Goal: Task Accomplishment & Management: Manage account settings

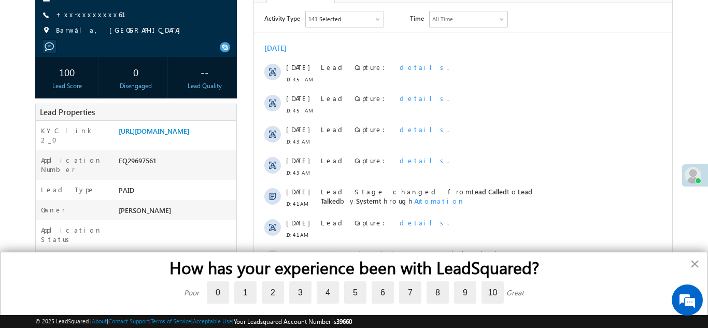
scroll to position [152, 0]
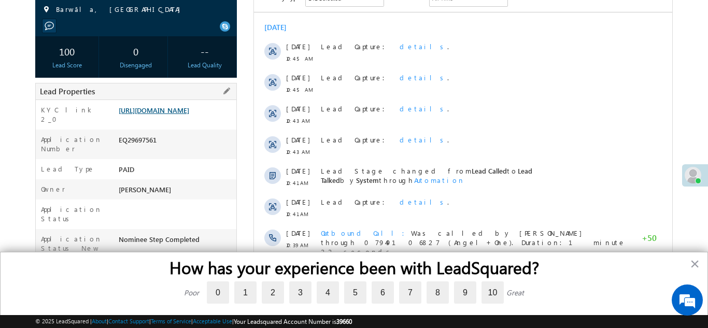
click at [169, 113] on link "https://angelbroking1-pk3em7sa.customui-test.leadsquared.com?leadId=f2d6d8ea-d5…" at bounding box center [154, 110] width 71 height 9
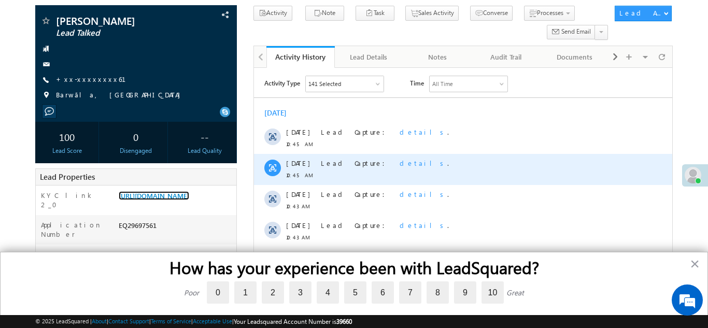
scroll to position [0, 0]
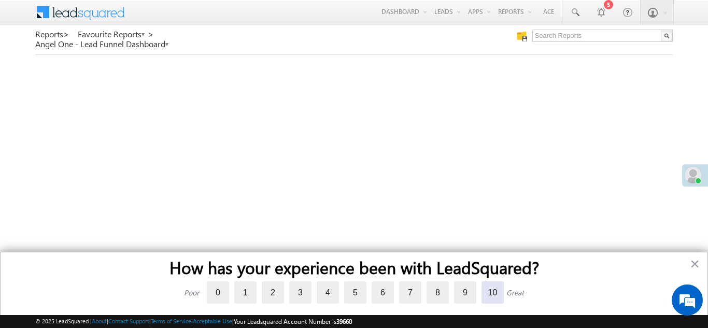
click at [493, 291] on label "10" at bounding box center [493, 293] width 22 height 22
click at [482, 283] on input "10" at bounding box center [482, 283] width 0 height 0
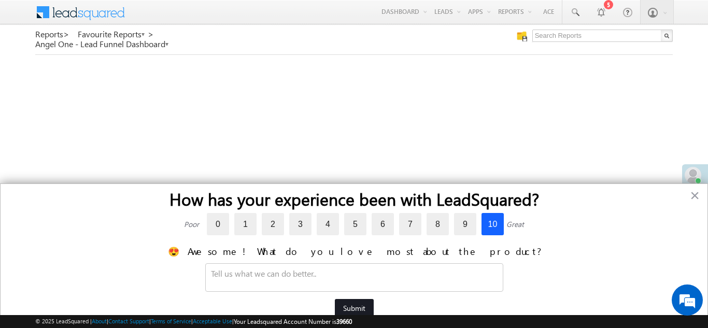
click at [357, 311] on button "Submit" at bounding box center [354, 308] width 39 height 19
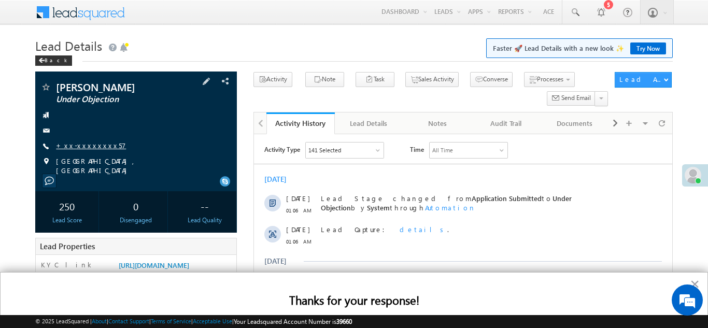
click at [92, 147] on link "+xx-xxxxxxxx57" at bounding box center [91, 145] width 70 height 9
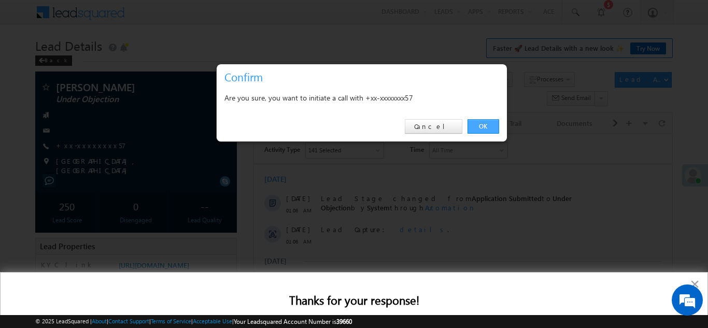
click at [487, 126] on link "OK" at bounding box center [484, 126] width 32 height 15
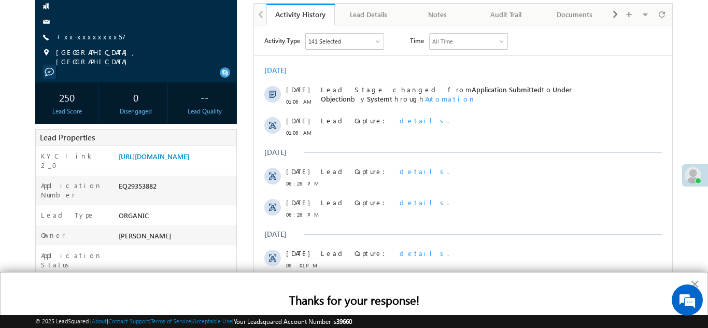
scroll to position [149, 0]
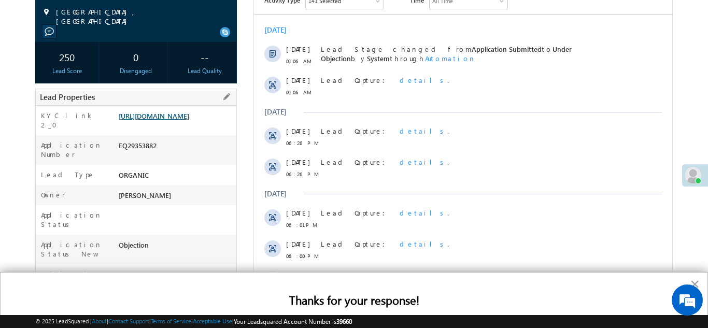
click at [164, 119] on link "https://angelbroking1-pk3em7sa.customui-test.leadsquared.com?leadId=82a3345c-ef…" at bounding box center [154, 115] width 71 height 9
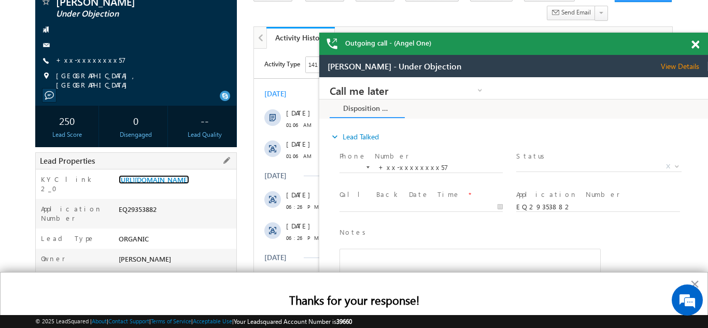
scroll to position [113, 0]
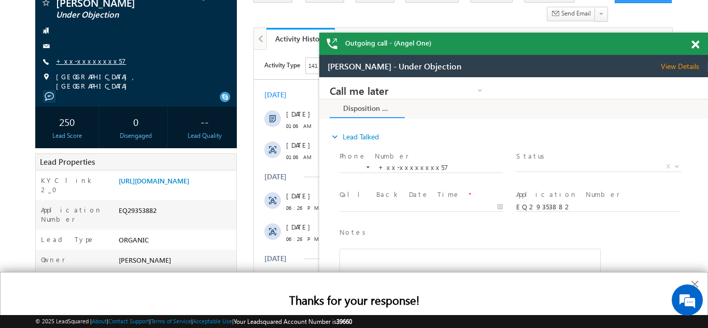
click at [87, 63] on link "+xx-xxxxxxxx57" at bounding box center [91, 61] width 70 height 9
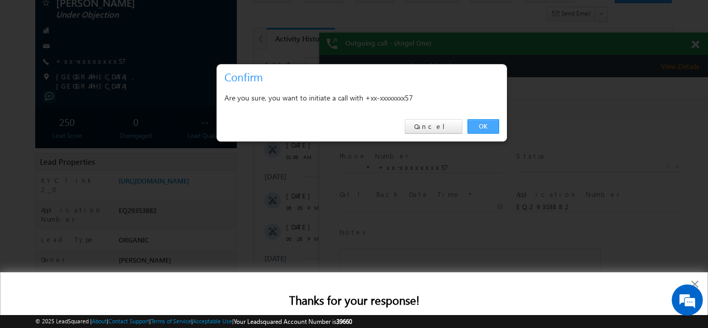
click at [481, 123] on link "OK" at bounding box center [484, 126] width 32 height 15
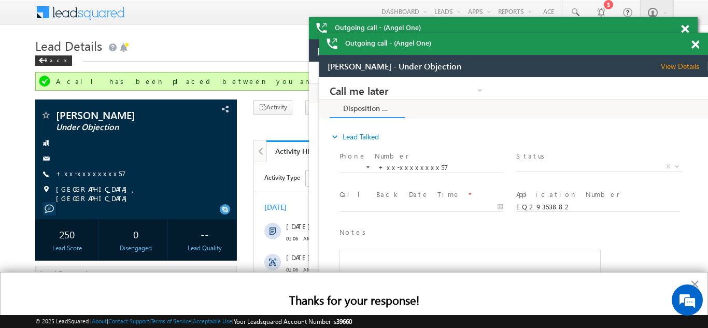
scroll to position [0, 0]
click at [694, 44] on span at bounding box center [696, 44] width 8 height 9
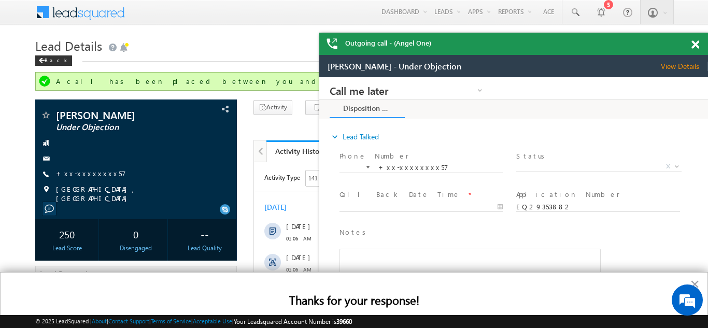
click at [696, 43] on span at bounding box center [696, 44] width 8 height 9
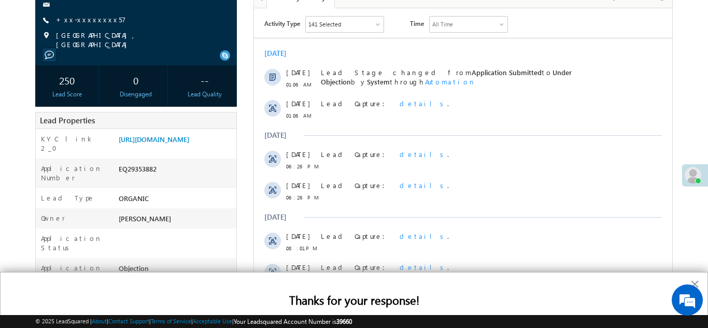
scroll to position [156, 0]
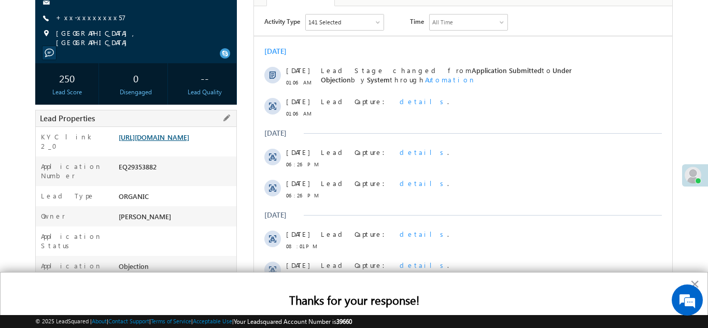
click at [164, 142] on link "https://angelbroking1-pk3em7sa.customui-test.leadsquared.com?leadId=82a3345c-ef…" at bounding box center [154, 137] width 71 height 9
click at [175, 142] on link "https://angelbroking1-pk3em7sa.customui-test.leadsquared.com?leadId=82a3345c-ef…" at bounding box center [154, 137] width 71 height 9
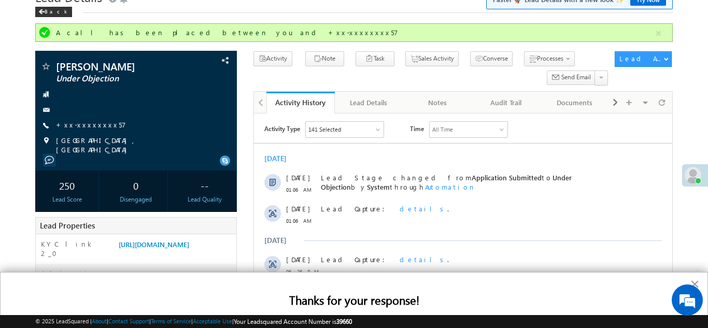
scroll to position [0, 0]
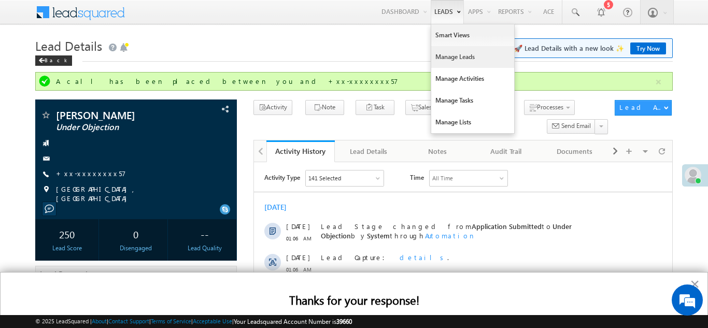
click at [440, 61] on link "Manage Leads" at bounding box center [472, 57] width 83 height 22
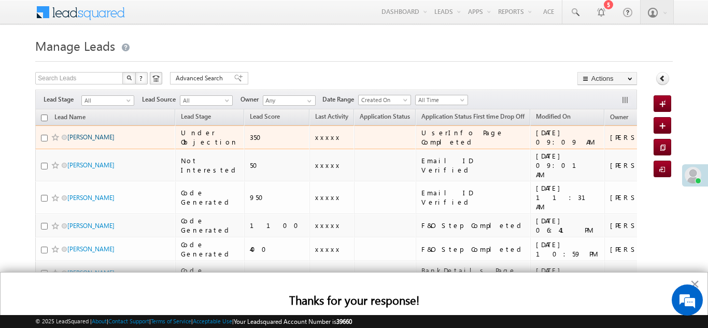
click at [85, 137] on link "[PERSON_NAME]" at bounding box center [90, 137] width 47 height 8
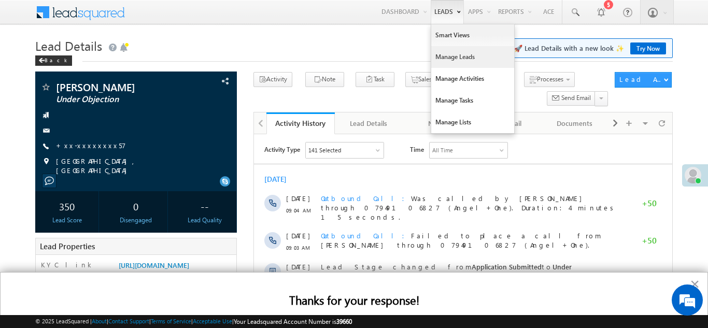
click at [451, 56] on link "Manage Leads" at bounding box center [472, 57] width 83 height 22
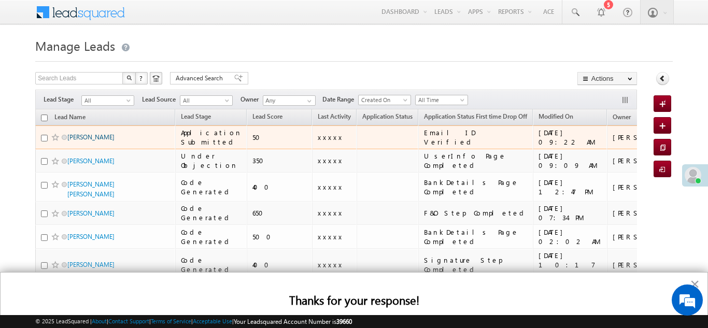
click at [76, 138] on link "Abhay roy" at bounding box center [90, 137] width 47 height 8
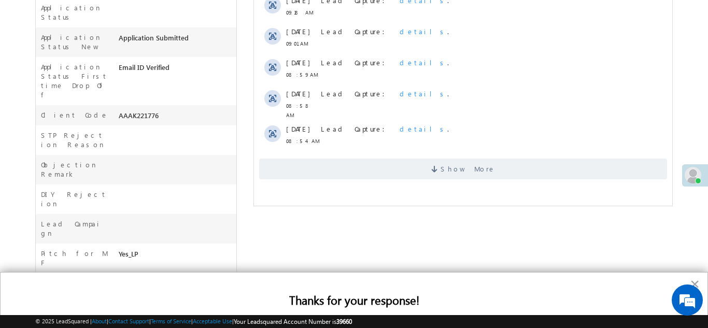
scroll to position [354, 0]
click at [411, 159] on span "Show More" at bounding box center [463, 168] width 408 height 21
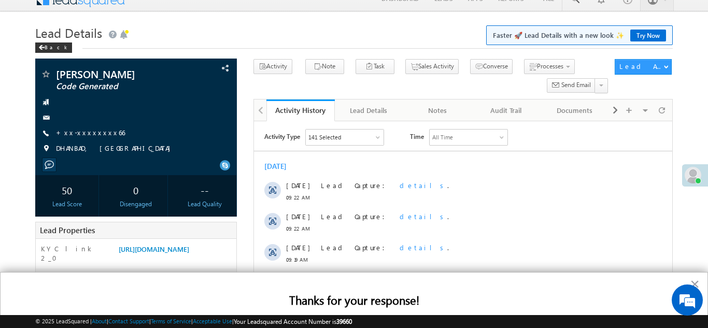
scroll to position [0, 0]
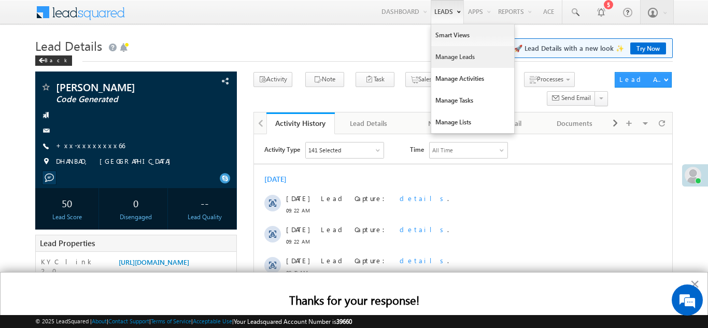
click at [454, 61] on link "Manage Leads" at bounding box center [472, 57] width 83 height 22
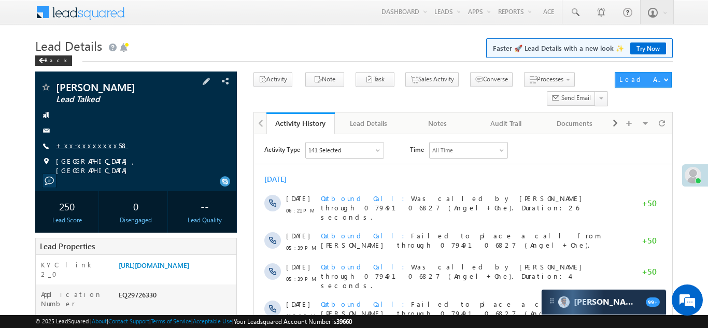
click at [75, 141] on link "+xx-xxxxxxxx58" at bounding box center [92, 145] width 72 height 9
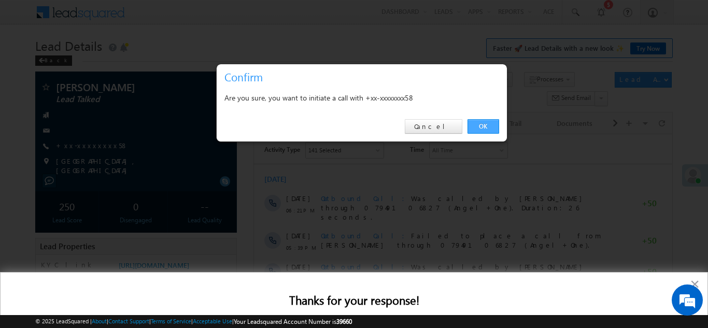
click at [482, 125] on link "OK" at bounding box center [484, 126] width 32 height 15
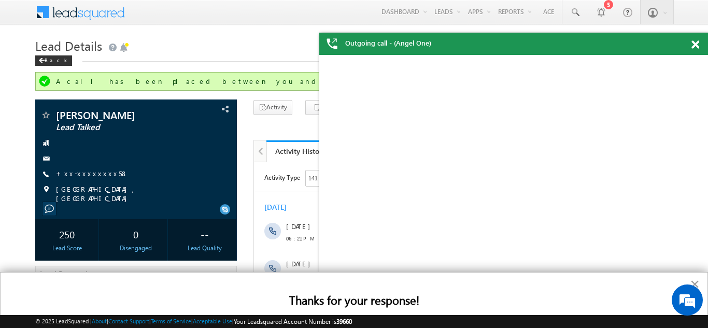
click at [696, 282] on button "×" at bounding box center [695, 284] width 10 height 17
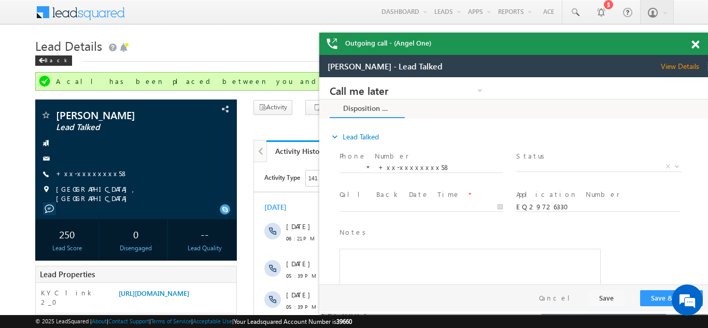
click at [696, 43] on span at bounding box center [696, 44] width 8 height 9
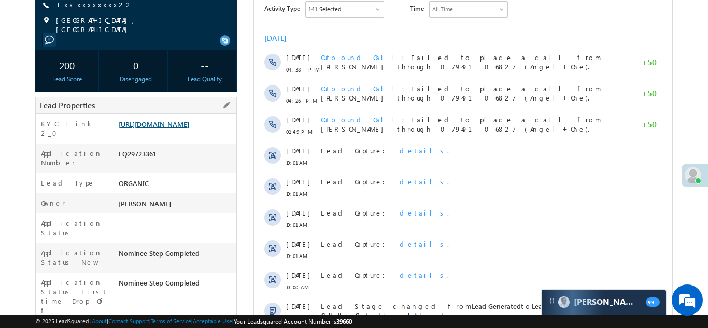
click at [169, 126] on link "https://angelbroking1-pk3em7sa.customui-test.leadsquared.com?leadId=00f74417-15…" at bounding box center [154, 124] width 71 height 9
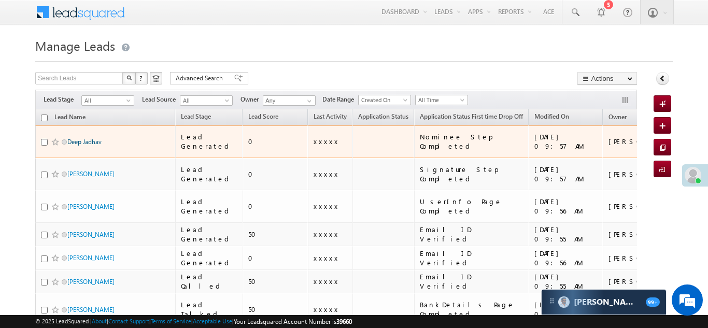
click at [91, 138] on link "Deep Jadhav" at bounding box center [84, 142] width 34 height 8
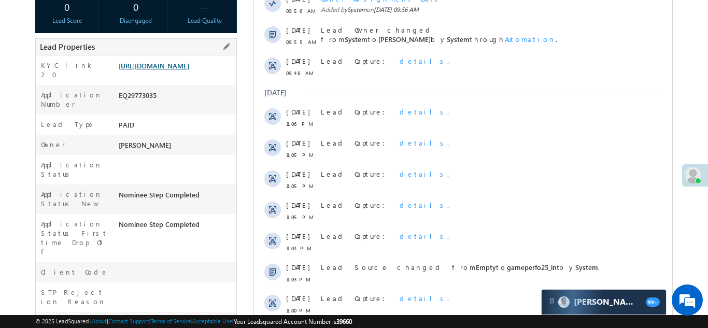
click at [172, 66] on link "https://angelbroking1-pk3em7sa.customui-test.leadsquared.com?leadId=d0945e01-ff…" at bounding box center [154, 65] width 71 height 9
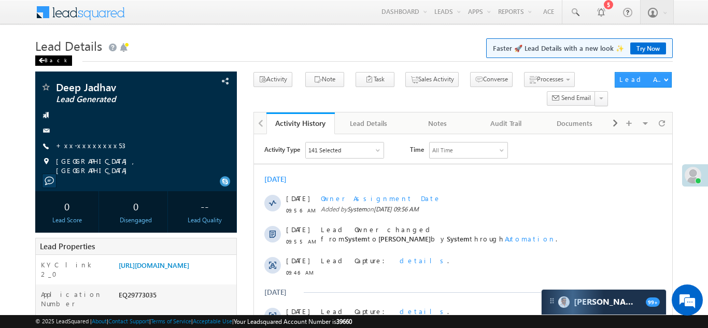
click at [51, 61] on div "Back" at bounding box center [53, 60] width 37 height 10
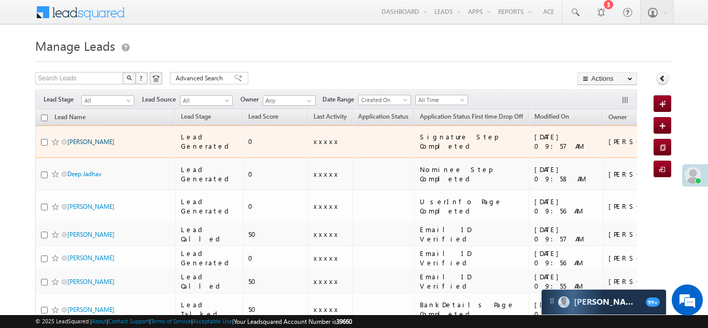
click at [91, 138] on link "[PERSON_NAME]" at bounding box center [90, 142] width 47 height 8
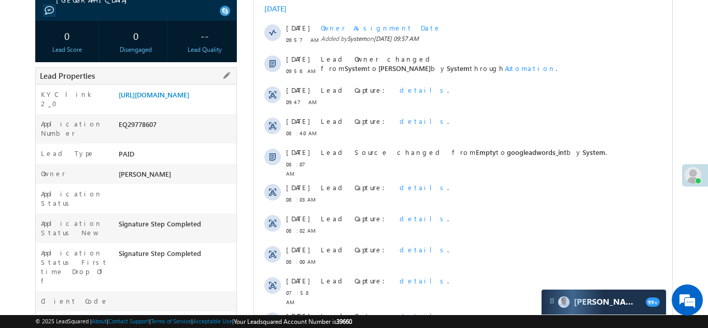
scroll to position [165, 0]
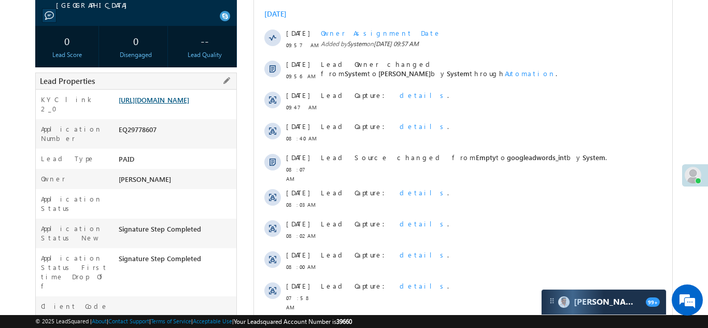
click at [179, 104] on link "https://angelbroking1-pk3em7sa.customui-test.leadsquared.com?leadId=17e71300-c4…" at bounding box center [154, 99] width 71 height 9
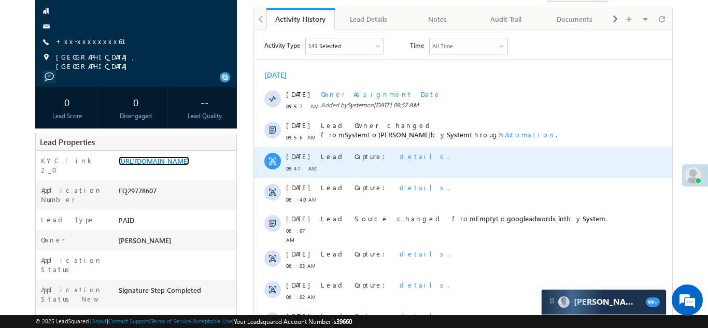
scroll to position [0, 0]
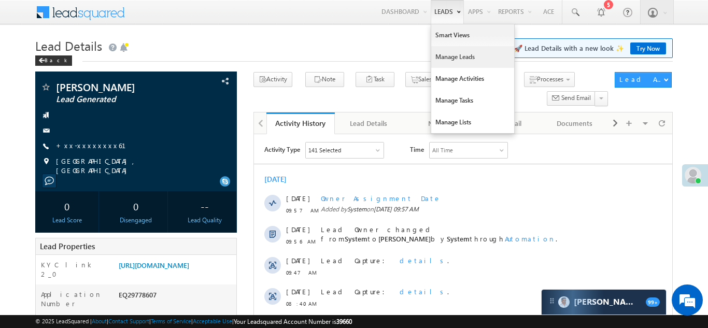
click at [450, 60] on link "Manage Leads" at bounding box center [472, 57] width 83 height 22
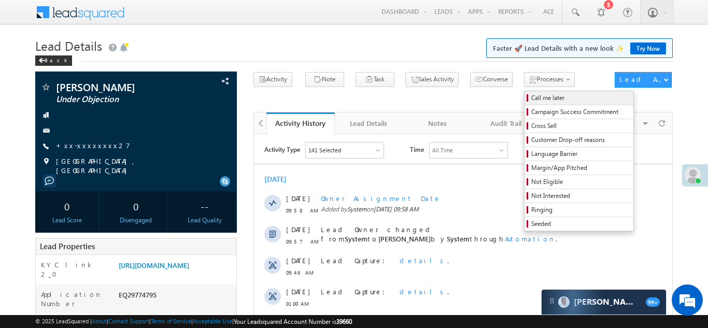
click at [525, 103] on link "Call me later" at bounding box center [579, 97] width 109 height 13
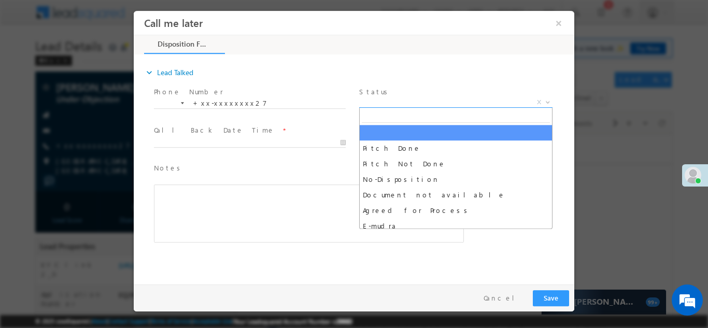
click at [390, 97] on span "X" at bounding box center [455, 102] width 193 height 10
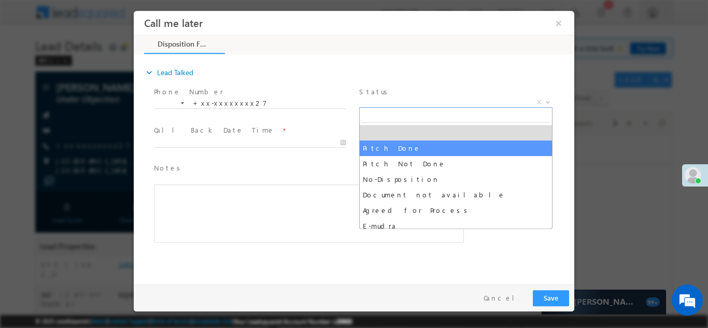
select select "Pitch Done"
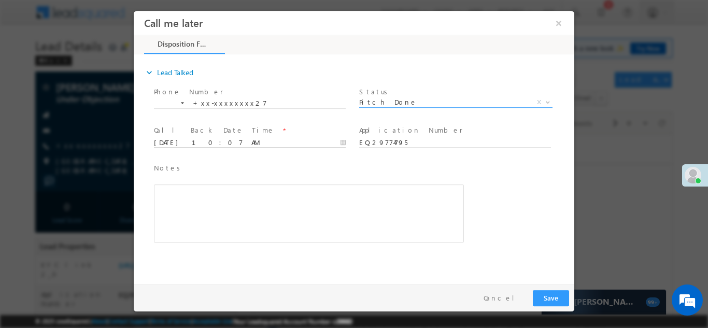
click at [205, 140] on input "09/30/25 10:07 AM" at bounding box center [250, 142] width 192 height 10
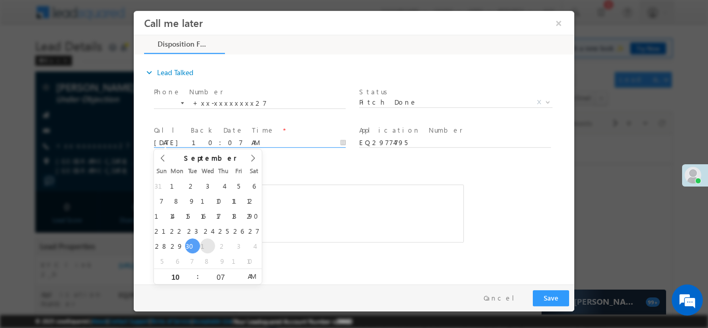
type input "10/01/25 10:07 AM"
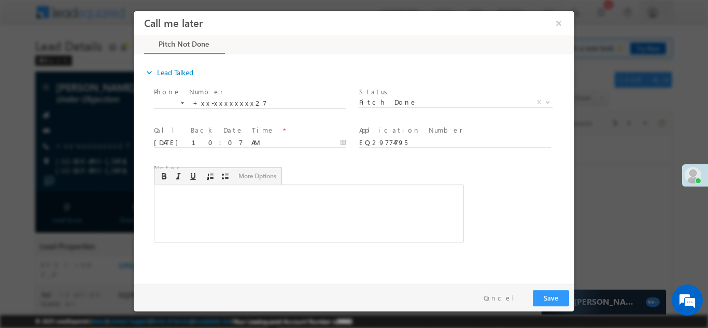
click at [316, 239] on div "Rich Text Editor, 40788eee-0fb2-11ec-a811-0adc8a9d82c2__tab1__section1__Notes__…" at bounding box center [309, 213] width 310 height 58
click at [550, 297] on button "Save" at bounding box center [551, 298] width 36 height 16
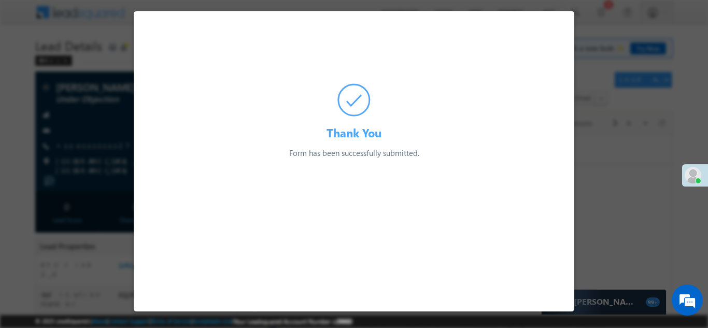
click at [557, 21] on div "Thank You Form has been successfully submitted. Preparing your form..." at bounding box center [354, 84] width 441 height 148
click at [89, 128] on div at bounding box center [354, 164] width 708 height 328
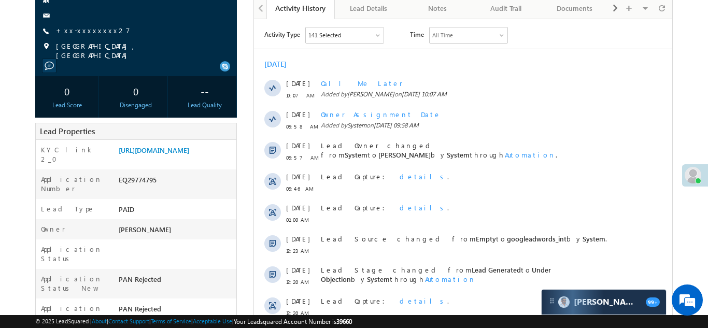
scroll to position [133, 0]
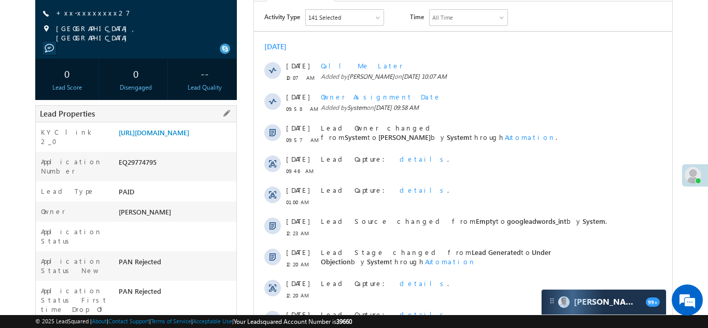
copy div "EQ29774795"
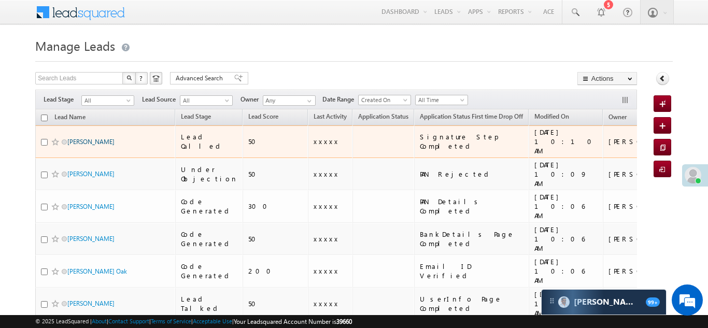
click at [91, 138] on link "[PERSON_NAME]" at bounding box center [90, 142] width 47 height 8
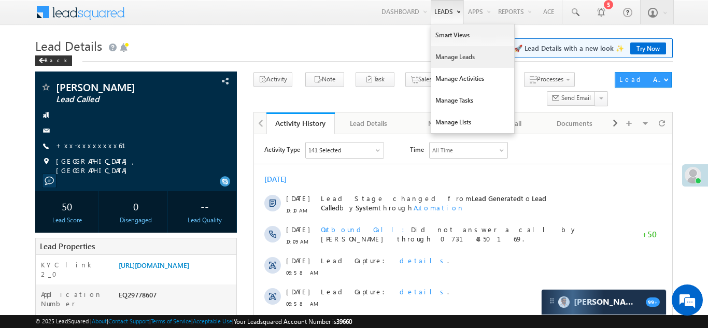
click at [451, 57] on link "Manage Leads" at bounding box center [472, 57] width 83 height 22
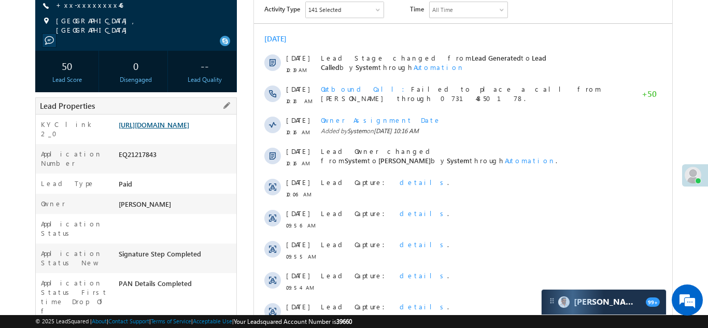
click at [179, 129] on link "https://angelbroking1-pk3em7sa.customui-test.leadsquared.com?leadId=b3125034-d1…" at bounding box center [154, 124] width 71 height 9
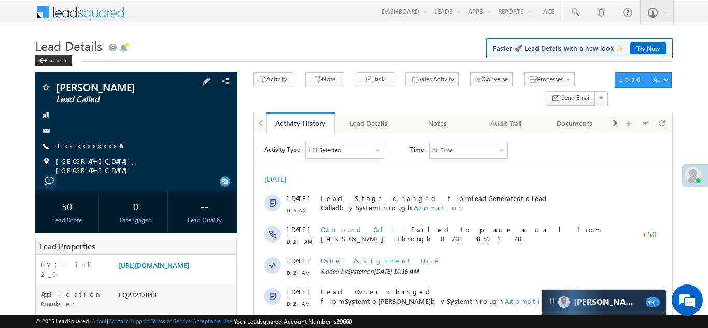
click at [85, 149] on link "+xx-xxxxxxxx46" at bounding box center [89, 145] width 67 height 9
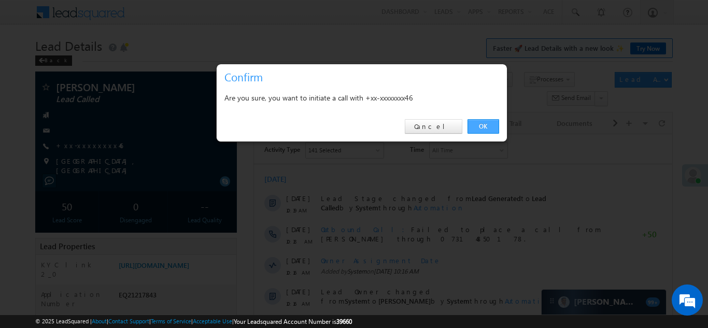
click at [483, 126] on link "OK" at bounding box center [484, 126] width 32 height 15
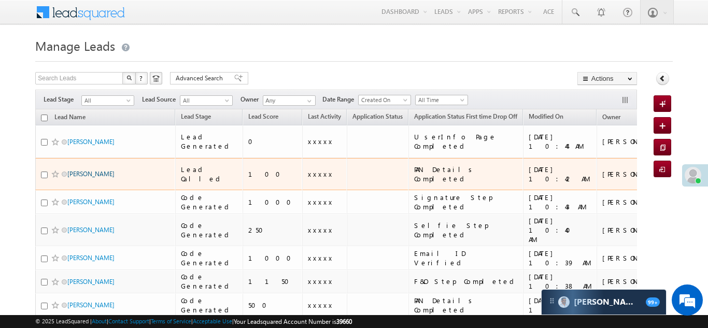
click at [79, 170] on link "Bhushan Wagh" at bounding box center [90, 174] width 47 height 8
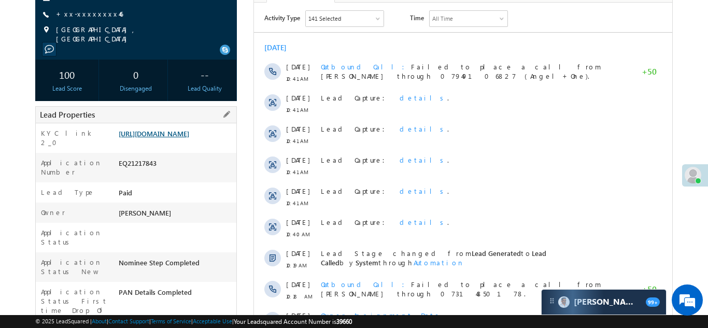
scroll to position [105, 0]
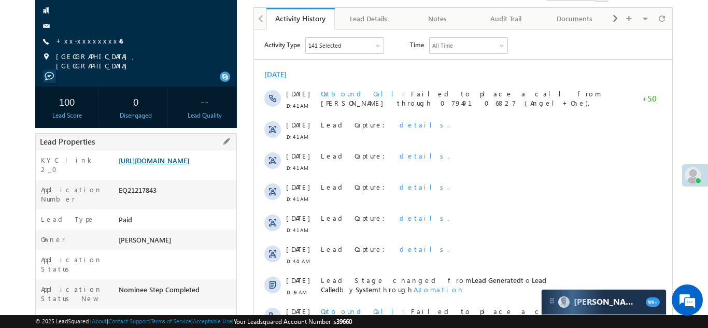
click at [174, 165] on link "https://angelbroking1-pk3em7sa.customui-test.leadsquared.com?leadId=b3125034-d1…" at bounding box center [154, 160] width 71 height 9
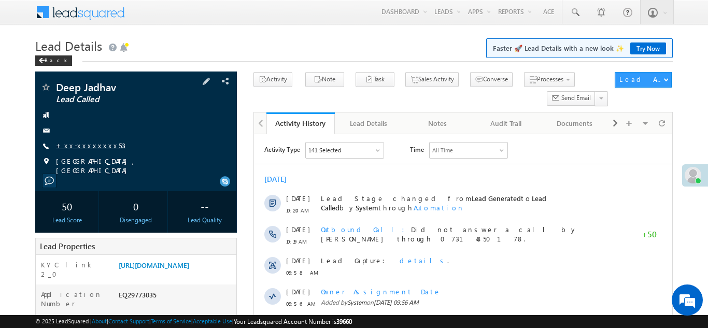
click at [91, 145] on link "+xx-xxxxxxxx53" at bounding box center [90, 145] width 69 height 9
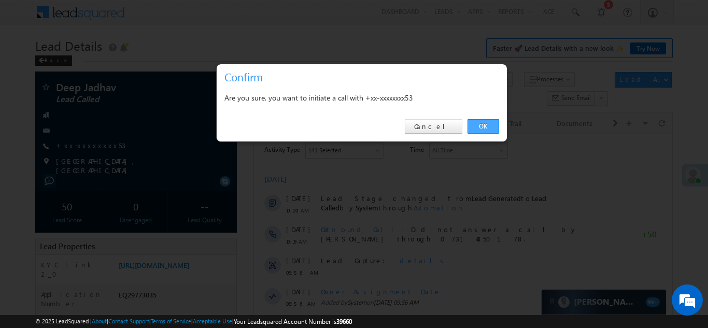
click at [484, 126] on link "OK" at bounding box center [484, 126] width 32 height 15
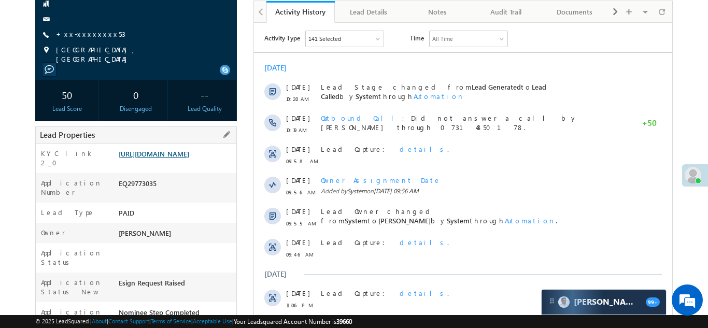
click at [166, 149] on link "https://angelbroking1-pk3em7sa.customui-test.leadsquared.com?leadId=d0945e01-ff…" at bounding box center [154, 153] width 71 height 9
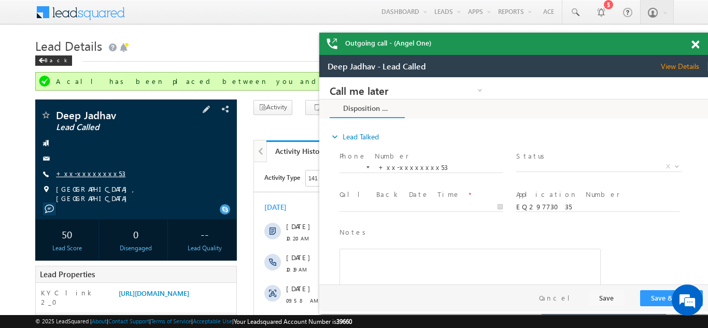
click at [85, 171] on link "+xx-xxxxxxxx53" at bounding box center [90, 173] width 69 height 9
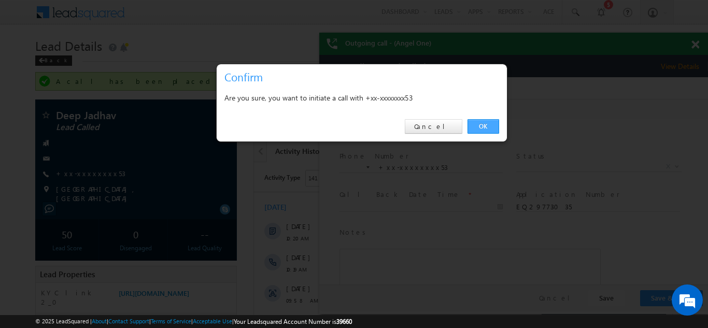
click at [484, 124] on link "OK" at bounding box center [484, 126] width 32 height 15
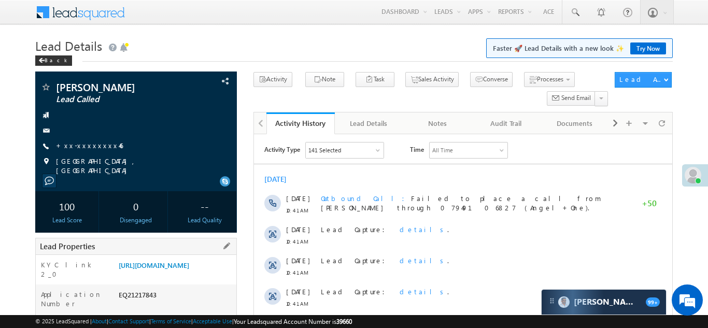
click at [182, 260] on div "[URL][DOMAIN_NAME]" at bounding box center [176, 267] width 120 height 15
click at [171, 270] on link "https://angelbroking1-pk3em7sa.customui-test.leadsquared.com?leadId=b3125034-d1…" at bounding box center [154, 265] width 71 height 9
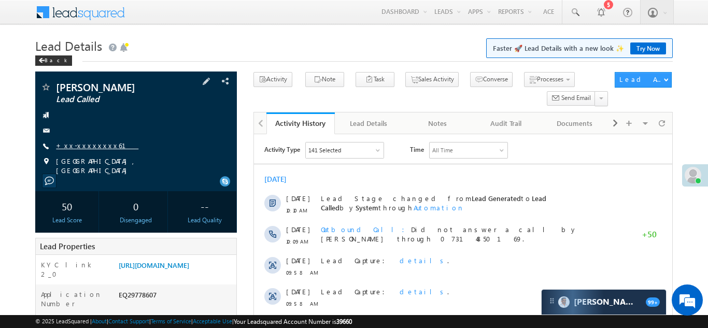
click at [82, 146] on link "+xx-xxxxxxxx61" at bounding box center [97, 145] width 82 height 9
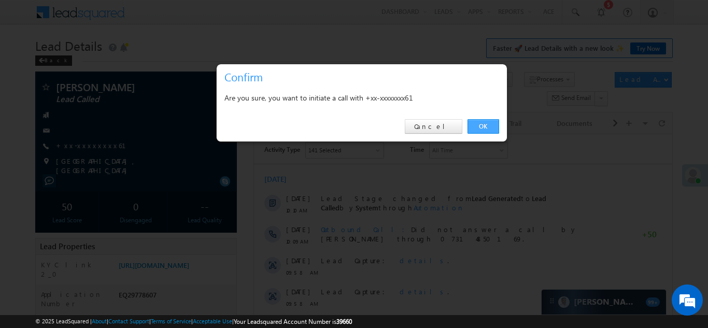
click at [480, 127] on link "OK" at bounding box center [484, 126] width 32 height 15
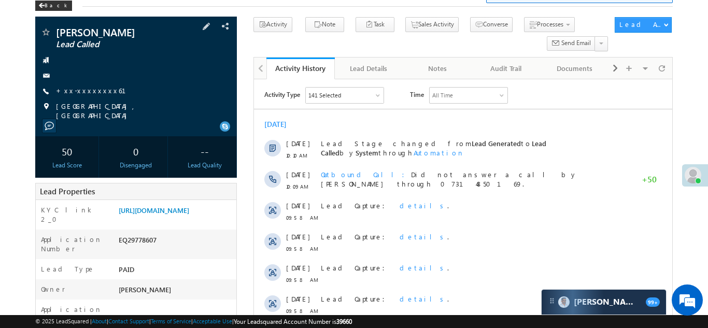
scroll to position [203, 0]
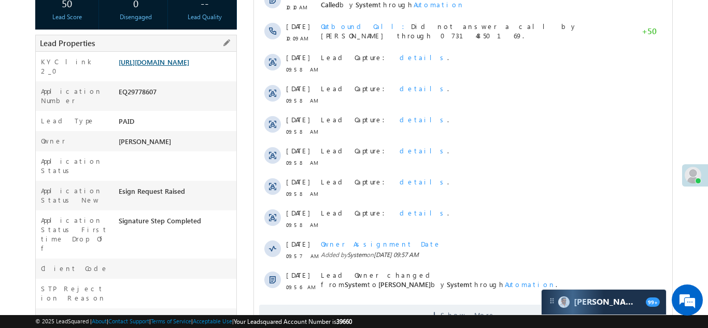
click at [172, 64] on link "https://angelbroking1-pk3em7sa.customui-test.leadsquared.com?leadId=17e71300-c4…" at bounding box center [154, 62] width 71 height 9
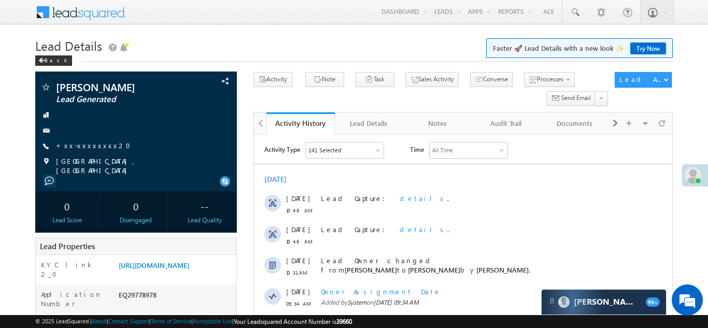
click at [78, 145] on link "+xx-xxxxxxxx20" at bounding box center [96, 145] width 81 height 9
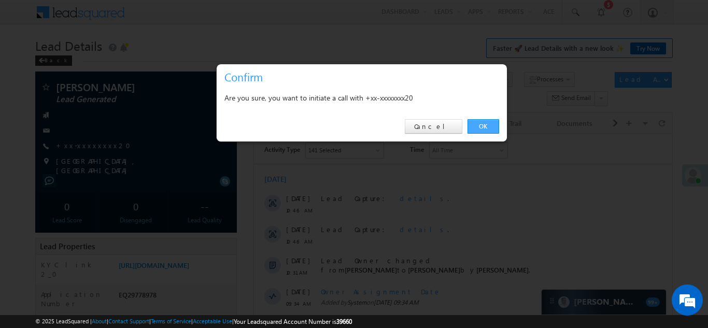
click at [481, 127] on link "OK" at bounding box center [484, 126] width 32 height 15
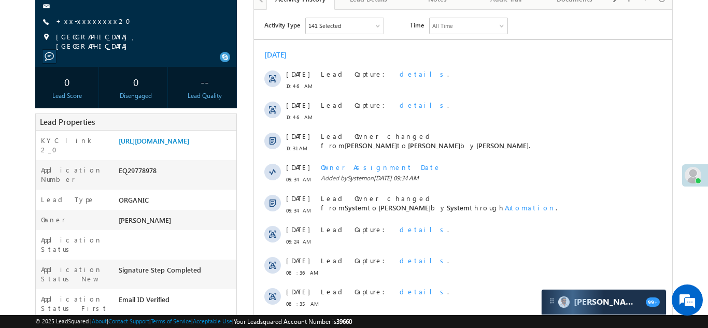
scroll to position [225, 0]
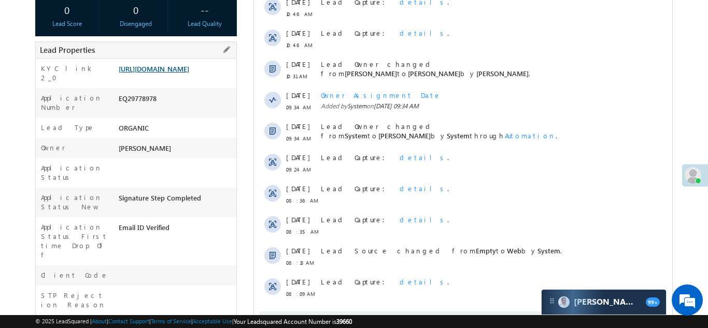
click at [170, 64] on link "https://angelbroking1-pk3em7sa.customui-test.leadsquared.com?leadId=aa408d8d-db…" at bounding box center [154, 68] width 71 height 9
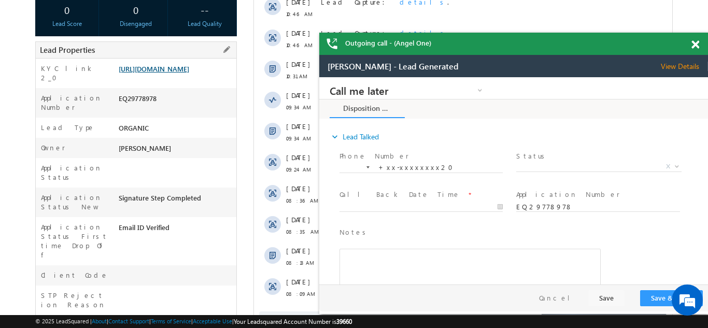
scroll to position [0, 0]
click at [184, 73] on link "https://angelbroking1-pk3em7sa.customui-test.leadsquared.com?leadId=aa408d8d-db…" at bounding box center [154, 68] width 71 height 9
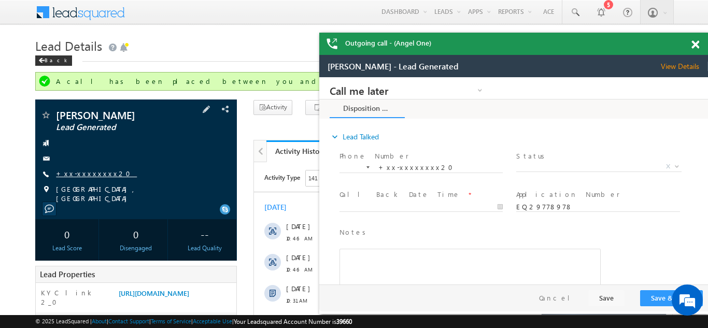
click at [80, 171] on link "+xx-xxxxxxxx20" at bounding box center [96, 173] width 81 height 9
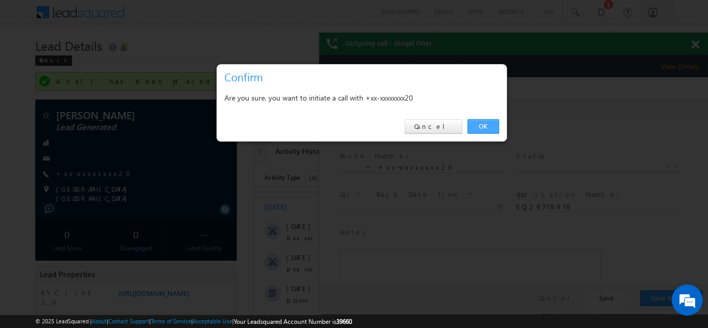
click at [485, 124] on link "OK" at bounding box center [484, 126] width 32 height 15
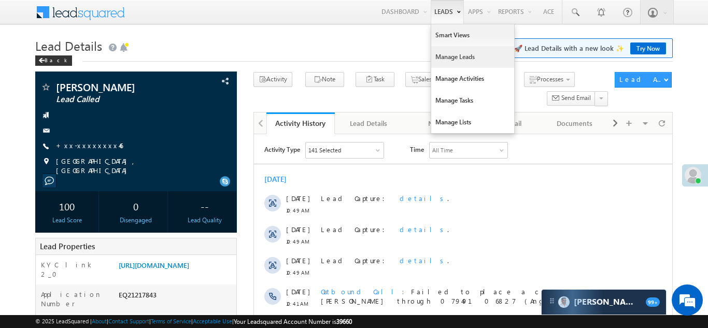
click at [456, 60] on link "Manage Leads" at bounding box center [472, 57] width 83 height 22
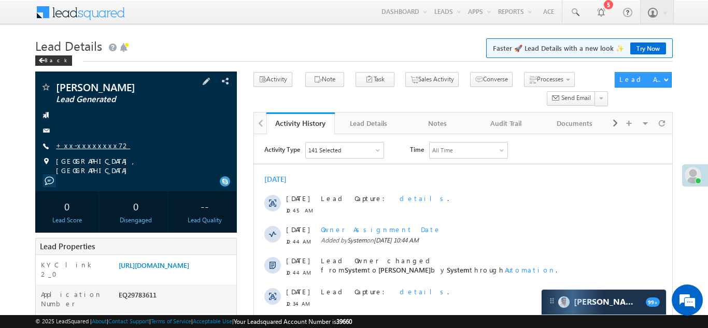
click at [82, 144] on link "+xx-xxxxxxxx72" at bounding box center [93, 145] width 74 height 9
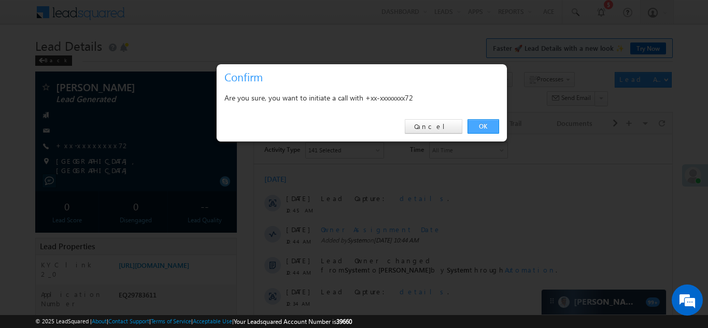
click at [483, 124] on link "OK" at bounding box center [484, 126] width 32 height 15
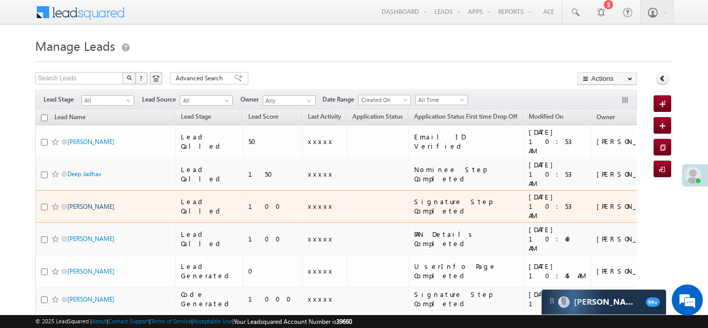
click at [99, 203] on link "[PERSON_NAME]" at bounding box center [90, 207] width 47 height 8
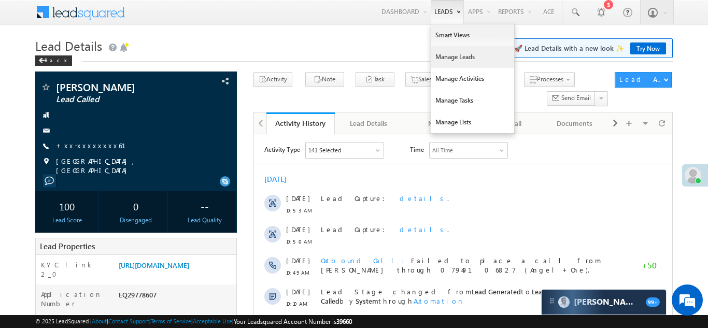
click at [444, 58] on link "Manage Leads" at bounding box center [472, 57] width 83 height 22
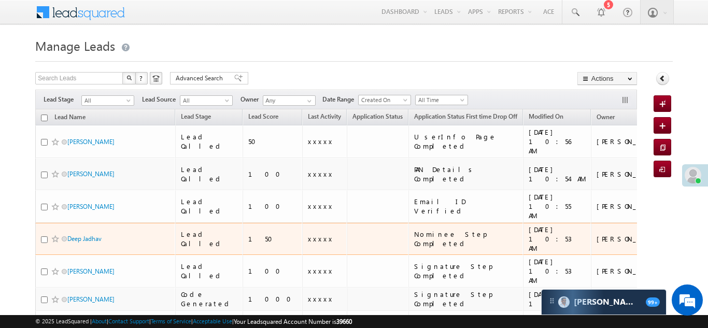
scroll to position [41, 0]
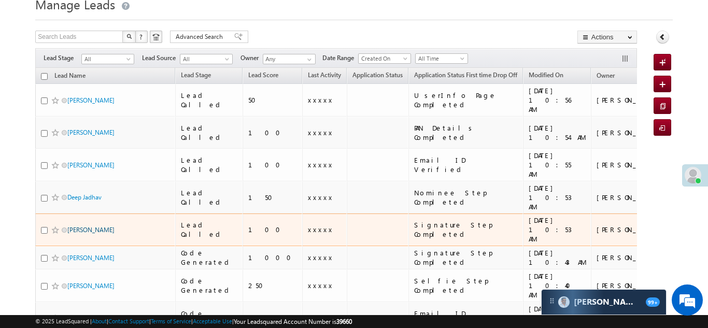
click at [104, 226] on link "[PERSON_NAME]" at bounding box center [90, 230] width 47 height 8
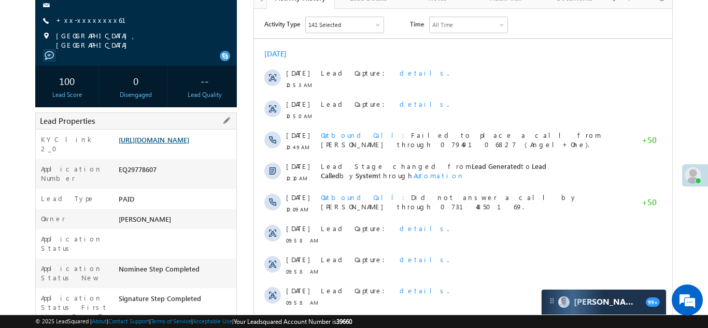
click at [174, 142] on link "[URL][DOMAIN_NAME]" at bounding box center [154, 139] width 71 height 9
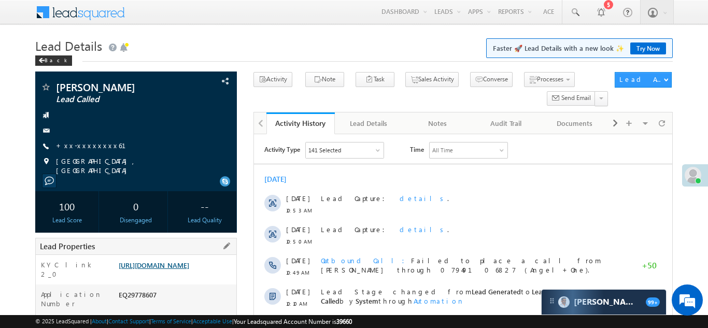
click at [160, 270] on link "https://angelbroking1-pk3em7sa.customui-test.leadsquared.com?leadId=17e71300-c4…" at bounding box center [154, 265] width 71 height 9
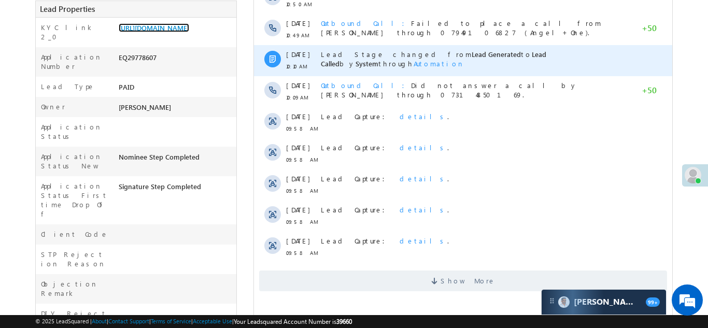
scroll to position [445, 0]
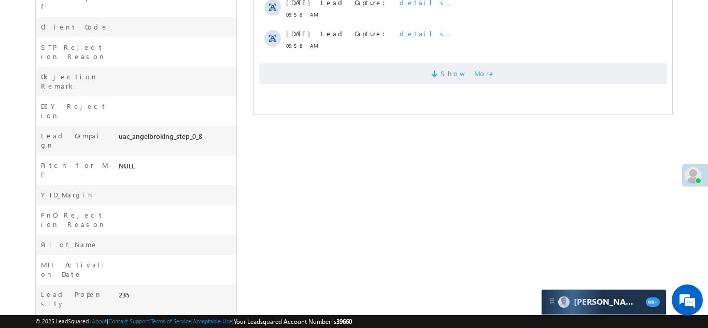
click at [374, 67] on span "Show More" at bounding box center [463, 73] width 408 height 21
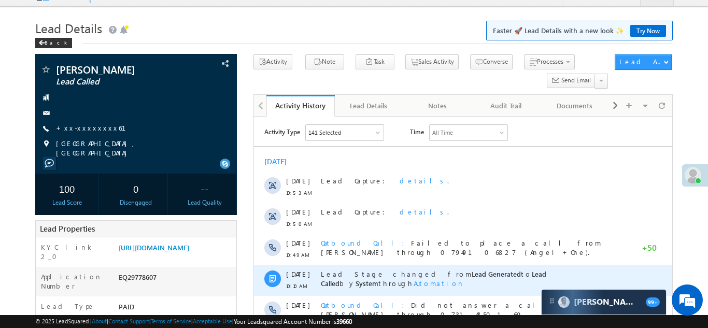
scroll to position [0, 0]
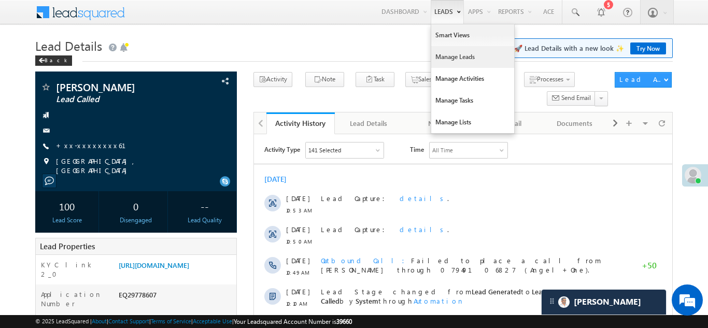
click at [445, 53] on link "Manage Leads" at bounding box center [472, 57] width 83 height 22
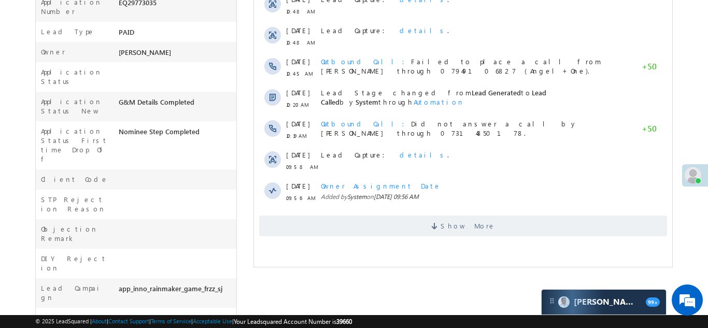
scroll to position [372, 0]
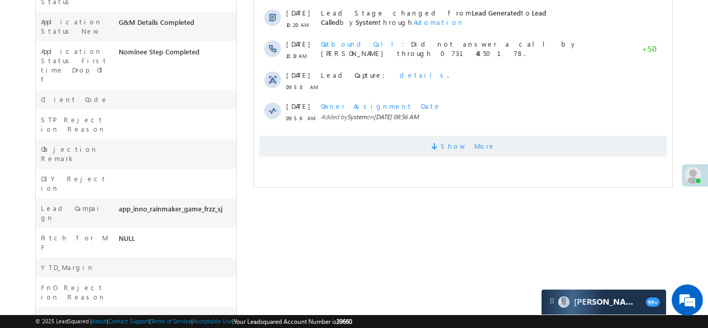
click at [358, 153] on span "Show More" at bounding box center [463, 146] width 408 height 21
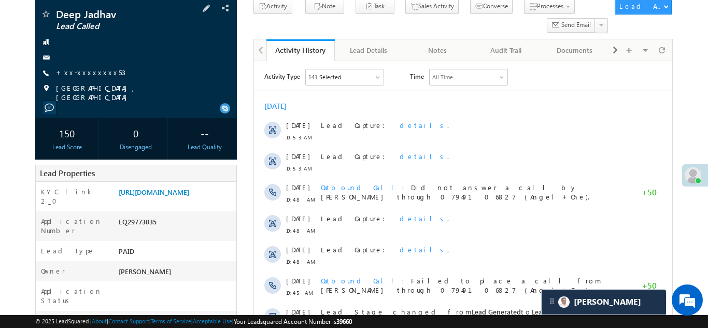
scroll to position [117, 0]
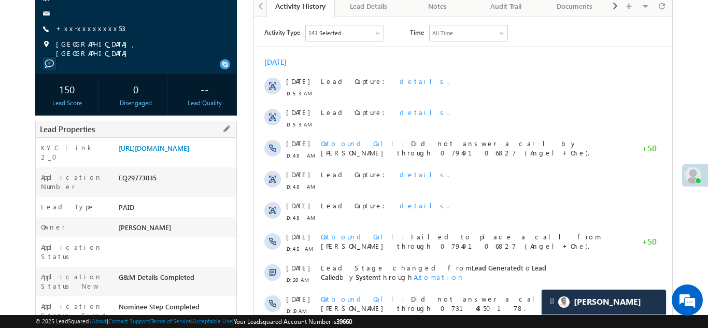
click at [186, 128] on div "Lead Properties" at bounding box center [136, 129] width 202 height 17
click at [179, 150] on link "https://angelbroking1-pk3em7sa.customui-test.leadsquared.com?leadId=d0945e01-ff…" at bounding box center [154, 148] width 71 height 9
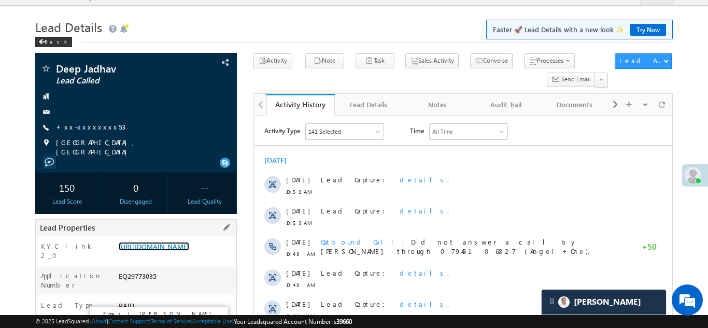
scroll to position [0, 0]
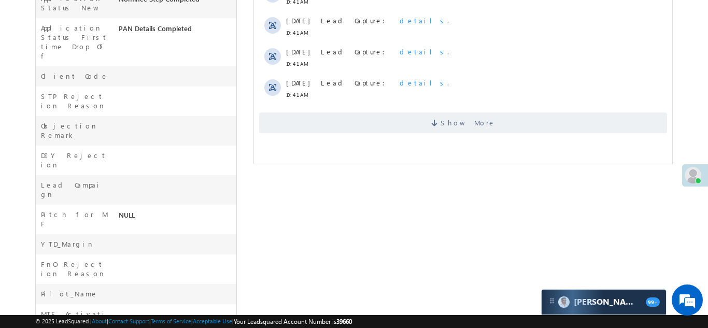
scroll to position [445, 0]
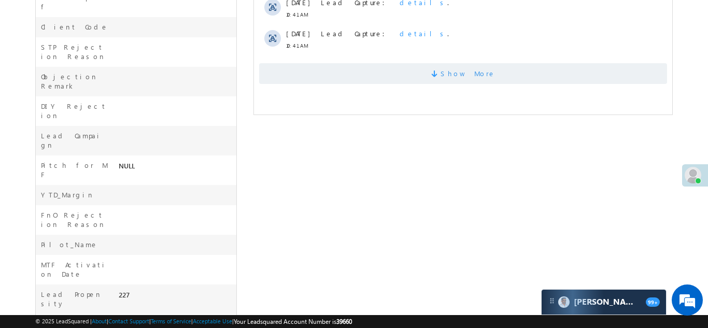
click at [407, 67] on span "Show More" at bounding box center [463, 73] width 408 height 21
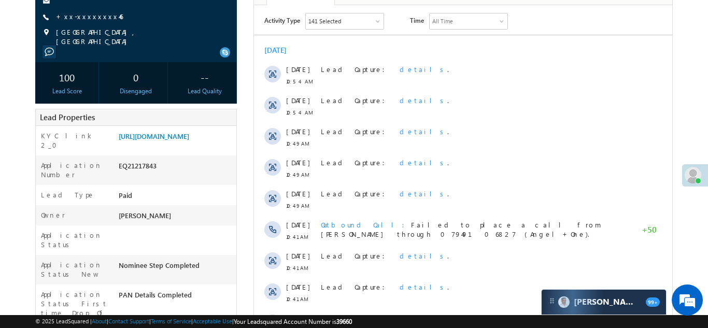
scroll to position [23, 0]
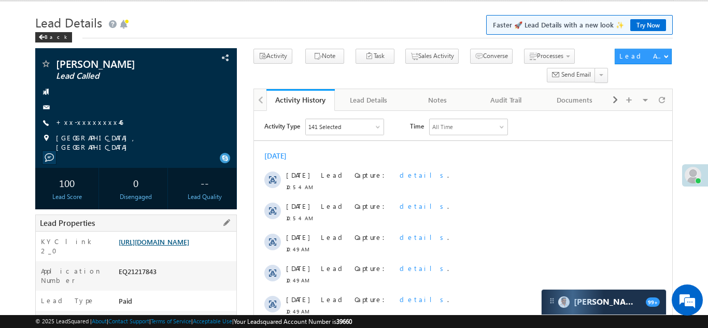
click at [180, 246] on link "https://angelbroking1-pk3em7sa.customui-test.leadsquared.com?leadId=b3125034-d1…" at bounding box center [154, 242] width 71 height 9
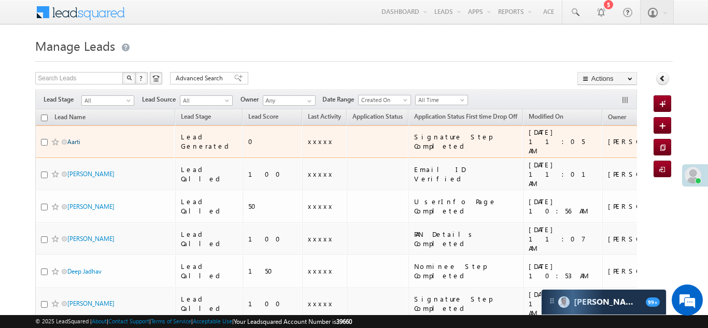
click at [74, 139] on link "Aarti" at bounding box center [73, 142] width 13 height 8
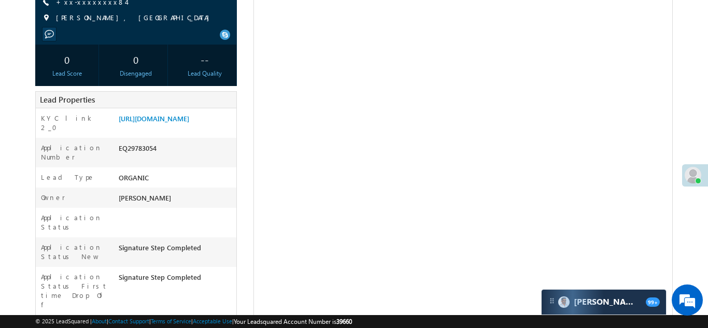
scroll to position [150, 0]
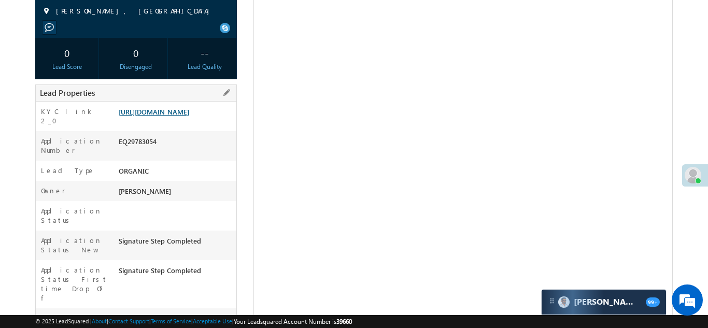
click at [189, 116] on link "https://angelbroking1-pk3em7sa.customui-test.leadsquared.com?leadId=7205e459-e2…" at bounding box center [154, 111] width 71 height 9
click at [163, 116] on link "https://angelbroking1-pk3em7sa.customui-test.leadsquared.com?leadId=7205e459-e2…" at bounding box center [154, 111] width 71 height 9
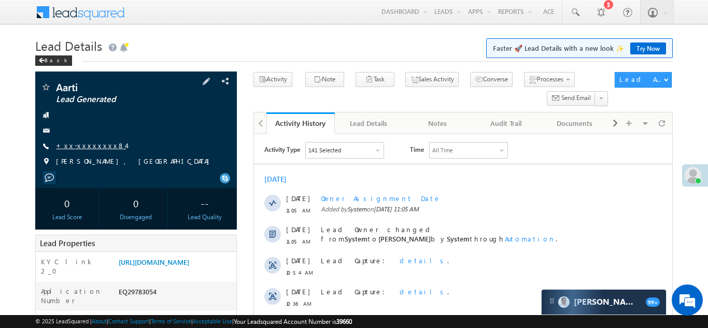
click at [88, 145] on link "+xx-xxxxxxxx84" at bounding box center [91, 145] width 70 height 9
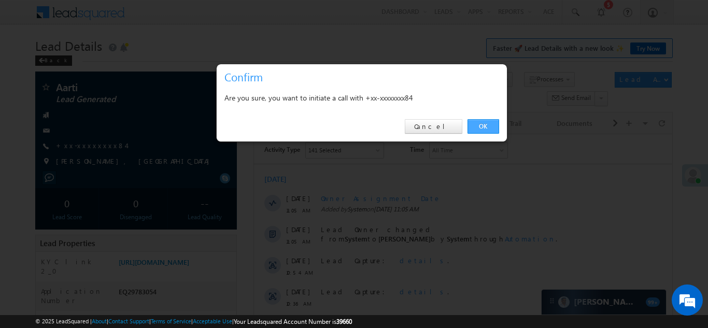
click at [479, 128] on link "OK" at bounding box center [484, 126] width 32 height 15
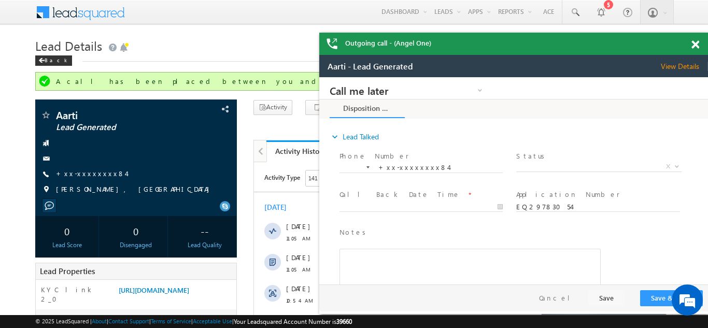
click at [696, 43] on span at bounding box center [696, 44] width 8 height 9
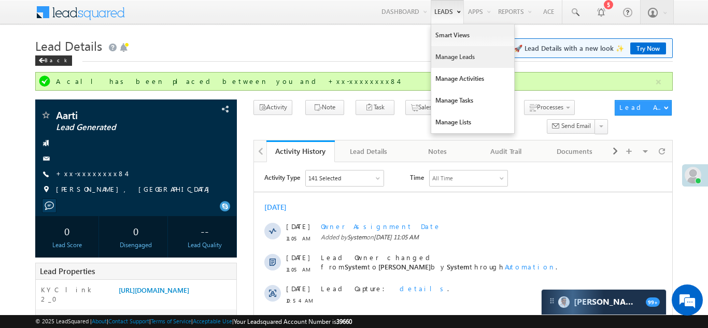
click at [454, 57] on link "Manage Leads" at bounding box center [472, 57] width 83 height 22
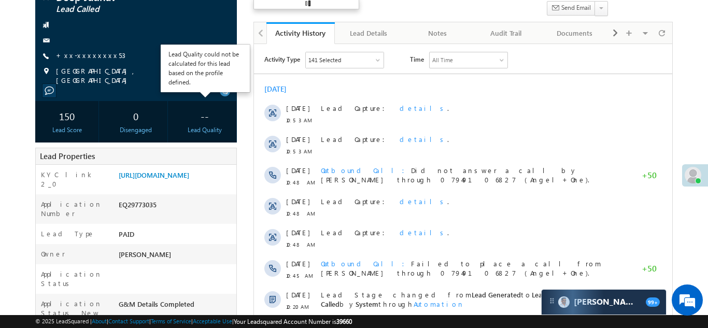
scroll to position [90, 0]
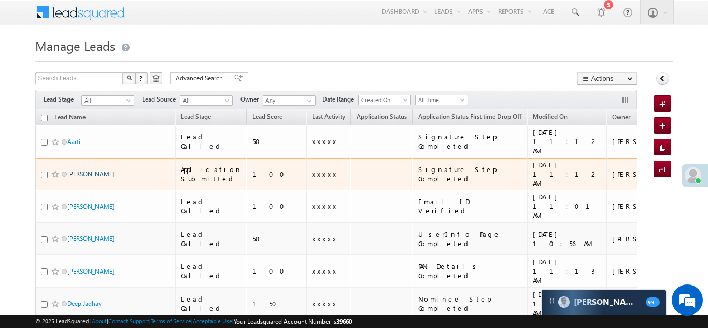
click at [99, 170] on link "[PERSON_NAME]" at bounding box center [90, 174] width 47 height 8
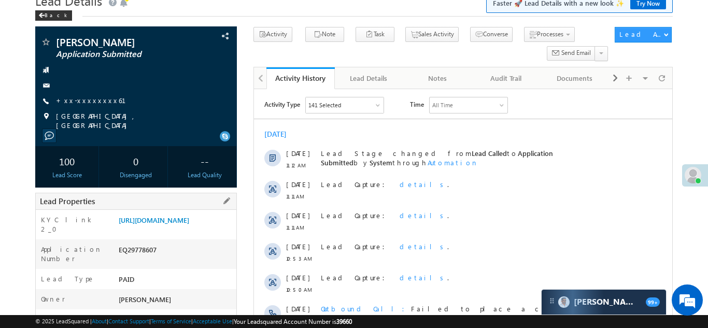
scroll to position [43, 0]
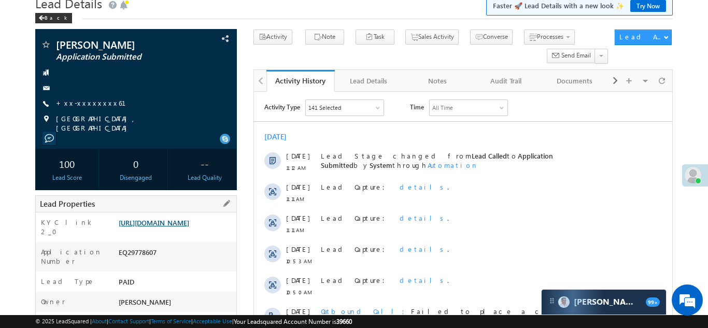
click at [168, 218] on link "https://angelbroking1-pk3em7sa.customui-test.leadsquared.com?leadId=17e71300-c4…" at bounding box center [154, 222] width 71 height 9
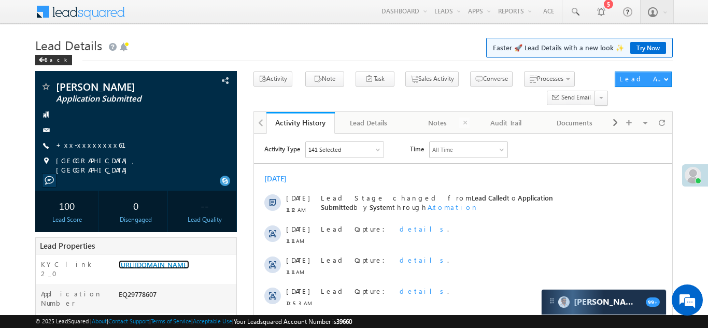
scroll to position [0, 0]
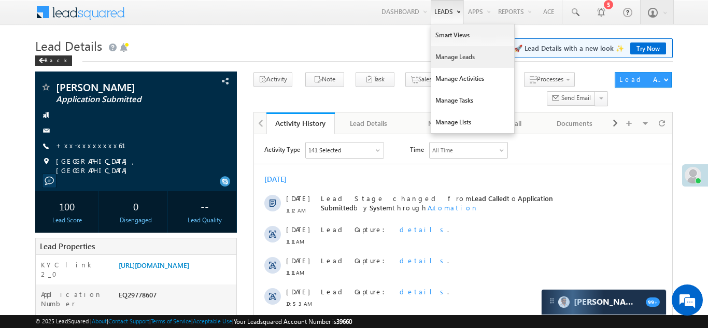
click at [451, 49] on link "Manage Leads" at bounding box center [472, 57] width 83 height 22
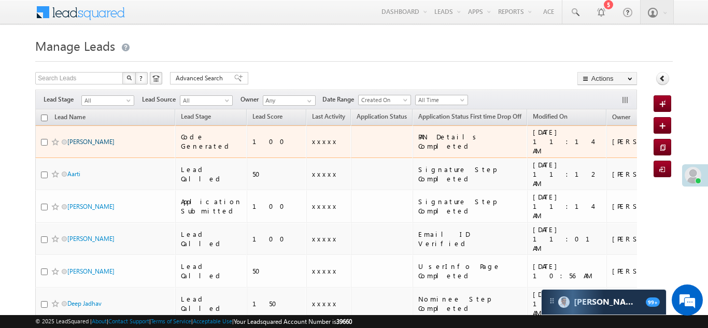
click at [84, 138] on link "[PERSON_NAME]" at bounding box center [90, 142] width 47 height 8
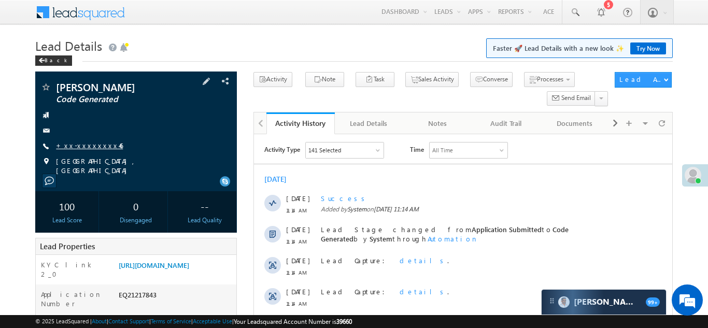
click at [80, 146] on link "+xx-xxxxxxxx46" at bounding box center [89, 145] width 67 height 9
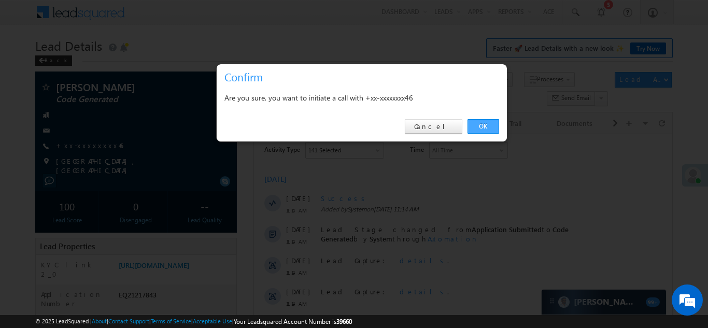
click at [478, 126] on link "OK" at bounding box center [484, 126] width 32 height 15
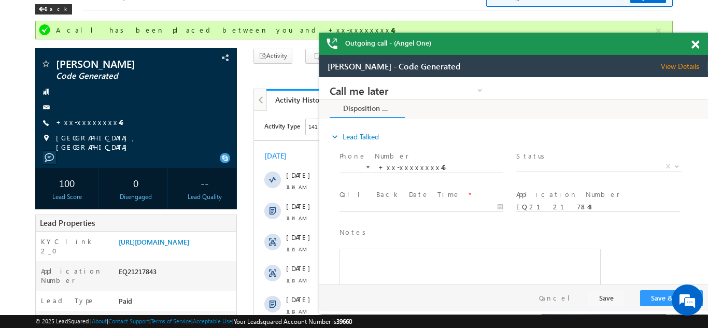
click at [696, 45] on div "Outgoing call - (Angel One)" at bounding box center [513, 44] width 389 height 22
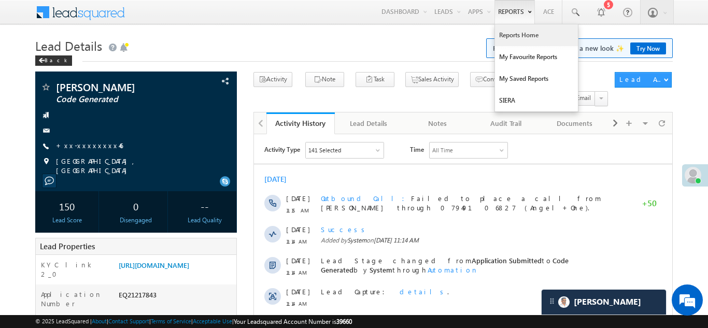
click at [515, 35] on link "Reports Home" at bounding box center [536, 35] width 83 height 22
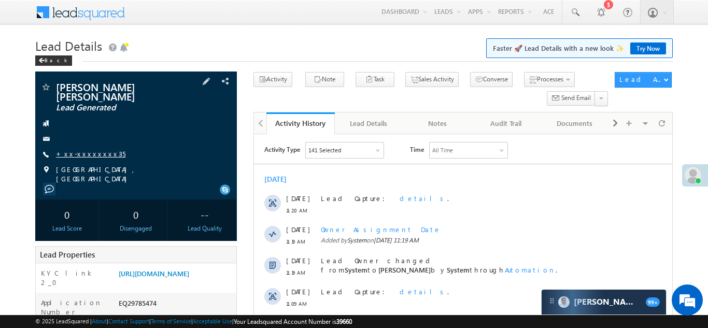
click at [86, 152] on link "+xx-xxxxxxxx35" at bounding box center [90, 153] width 69 height 9
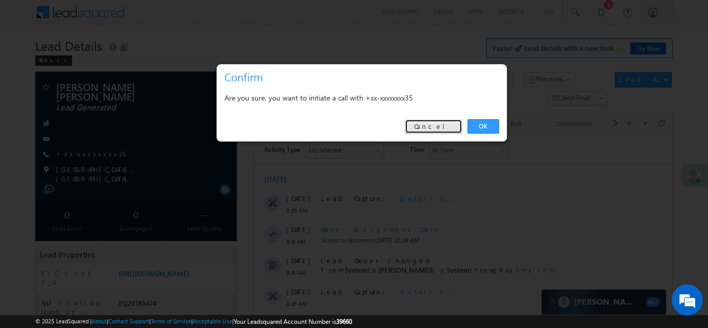
click at [443, 127] on link "Cancel" at bounding box center [434, 126] width 58 height 15
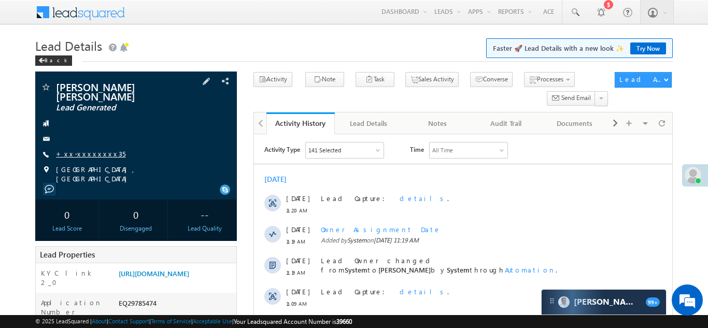
click at [83, 155] on link "+xx-xxxxxxxx35" at bounding box center [90, 153] width 69 height 9
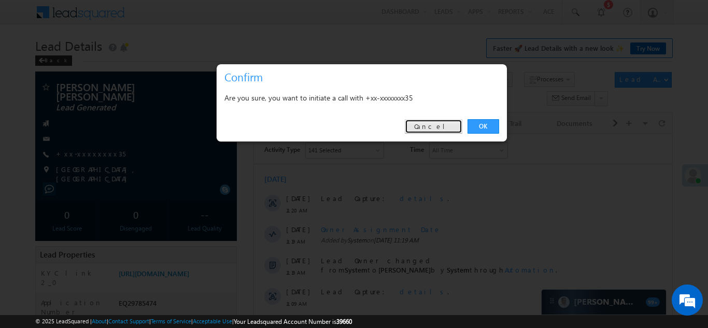
click at [440, 126] on link "Cancel" at bounding box center [434, 126] width 58 height 15
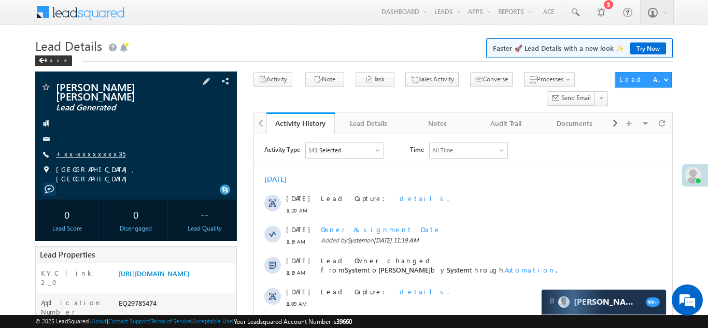
click at [91, 152] on link "+xx-xxxxxxxx35" at bounding box center [90, 153] width 69 height 9
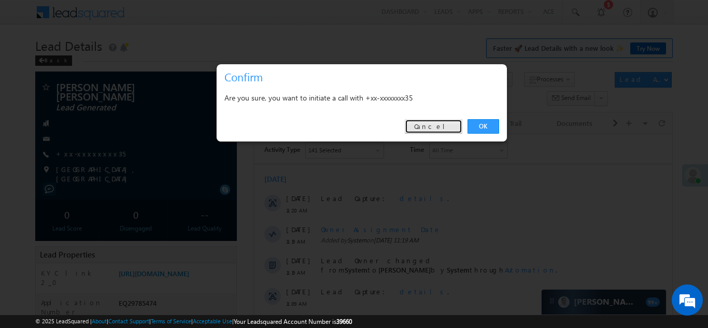
click at [444, 128] on link "Cancel" at bounding box center [434, 126] width 58 height 15
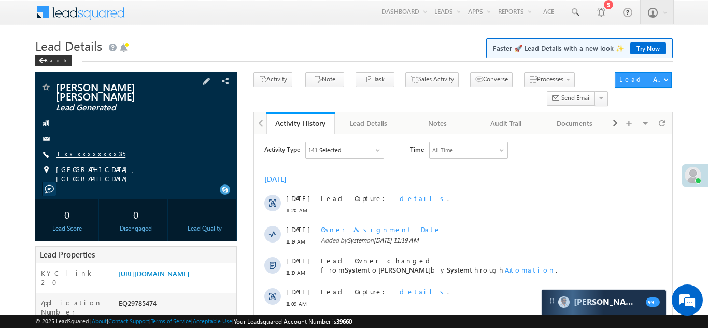
click at [90, 155] on link "+xx-xxxxxxxx35" at bounding box center [90, 153] width 69 height 9
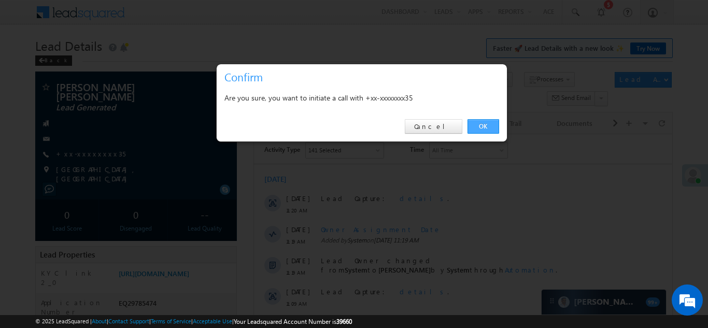
click at [481, 122] on link "OK" at bounding box center [484, 126] width 32 height 15
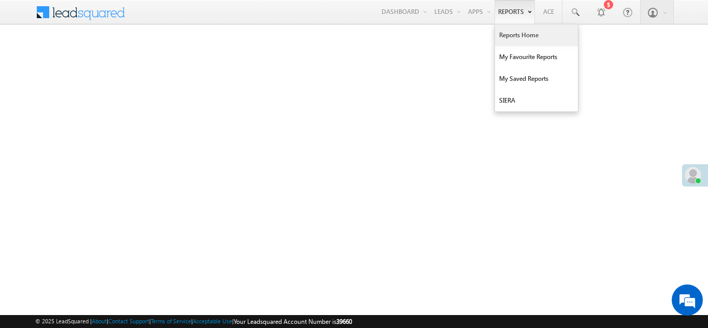
click at [522, 36] on link "Reports Home" at bounding box center [536, 35] width 83 height 22
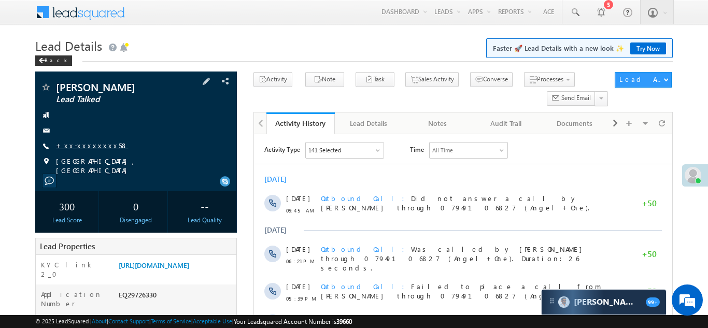
click at [79, 147] on link "+xx-xxxxxxxx58" at bounding box center [92, 145] width 72 height 9
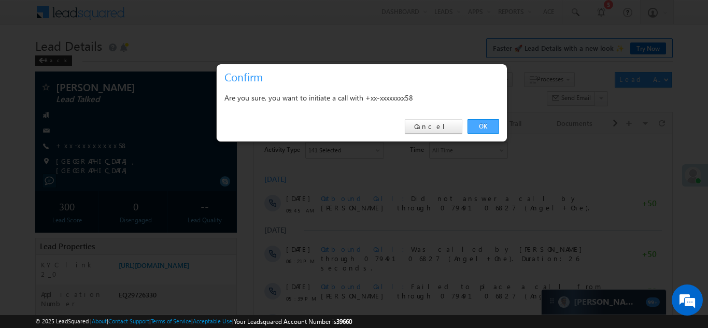
click at [485, 123] on link "OK" at bounding box center [484, 126] width 32 height 15
click at [482, 127] on link "OK" at bounding box center [484, 126] width 32 height 15
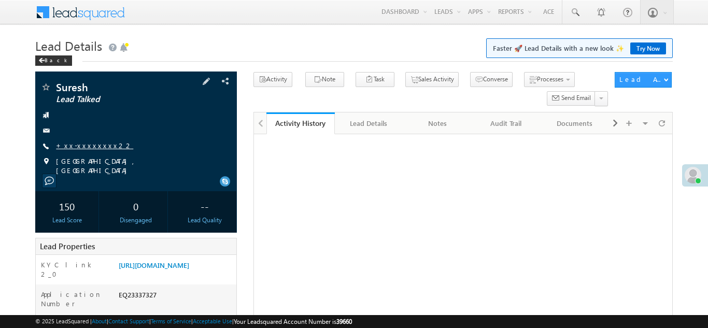
click at [79, 148] on link "+xx-xxxxxxxx22" at bounding box center [94, 145] width 77 height 9
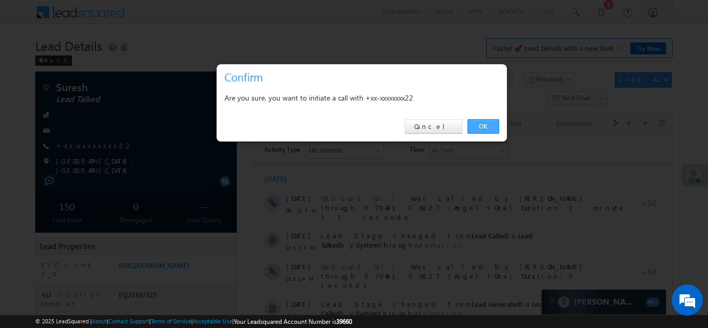
click at [481, 126] on link "OK" at bounding box center [484, 126] width 32 height 15
click at [483, 125] on link "OK" at bounding box center [484, 126] width 32 height 15
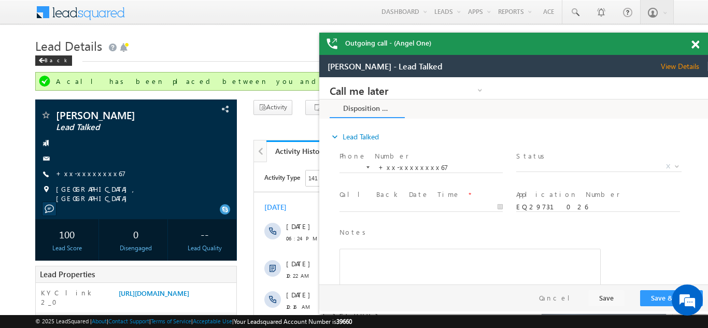
click at [694, 48] on span at bounding box center [696, 44] width 8 height 9
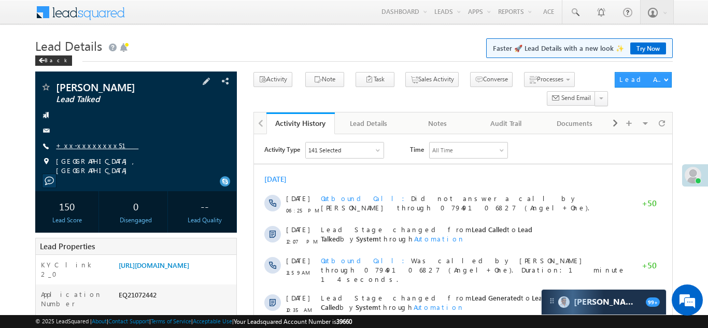
click at [86, 147] on link "+xx-xxxxxxxx51" at bounding box center [97, 145] width 82 height 9
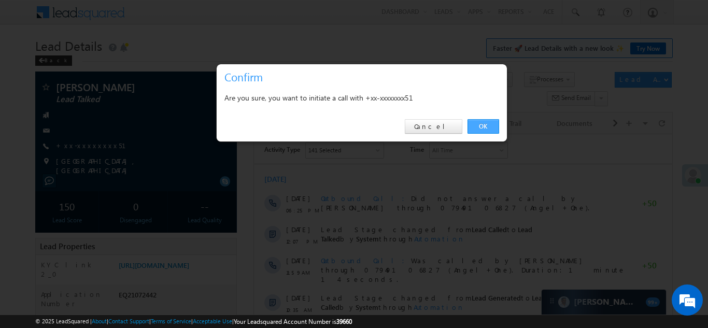
click at [481, 124] on link "OK" at bounding box center [484, 126] width 32 height 15
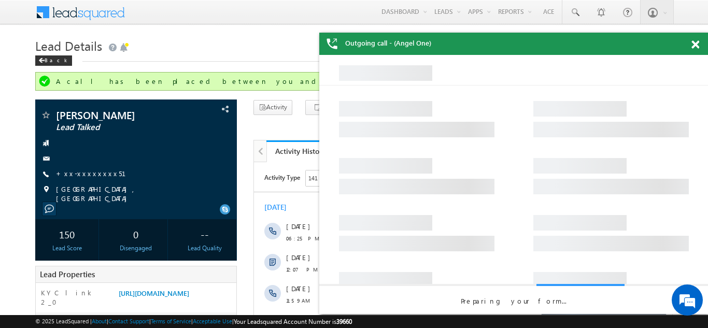
click at [693, 45] on span at bounding box center [696, 44] width 8 height 9
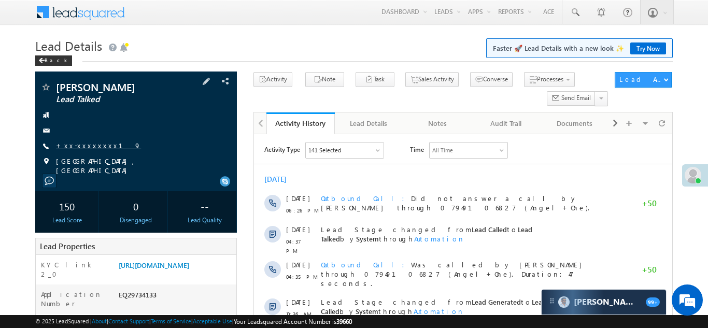
click at [83, 146] on link "+xx-xxxxxxxx19" at bounding box center [98, 145] width 85 height 9
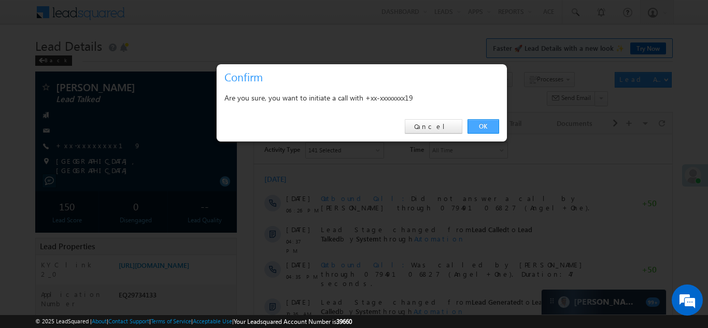
click at [479, 126] on link "OK" at bounding box center [484, 126] width 32 height 15
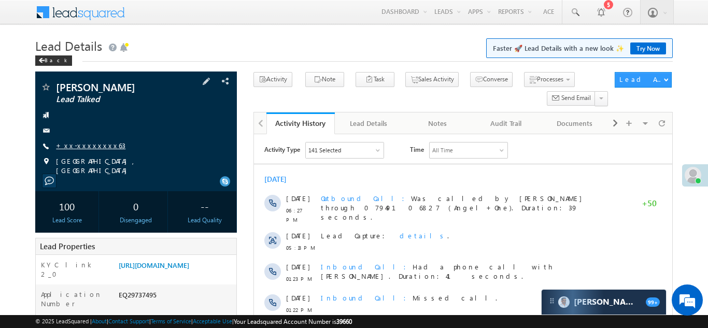
click at [90, 145] on link "+xx-xxxxxxxx63" at bounding box center [90, 145] width 69 height 9
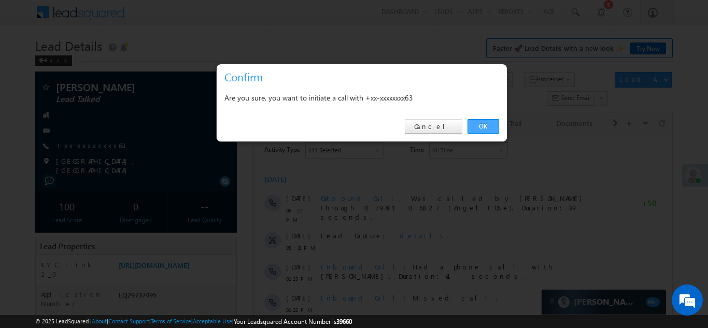
click at [479, 124] on link "OK" at bounding box center [484, 126] width 32 height 15
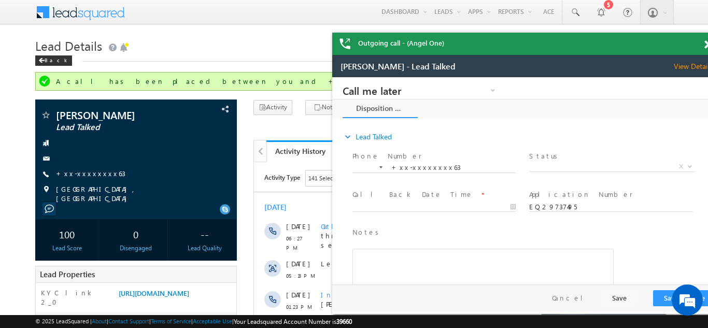
click at [696, 46] on div "Outgoing call - (Angel One)" at bounding box center [526, 44] width 389 height 22
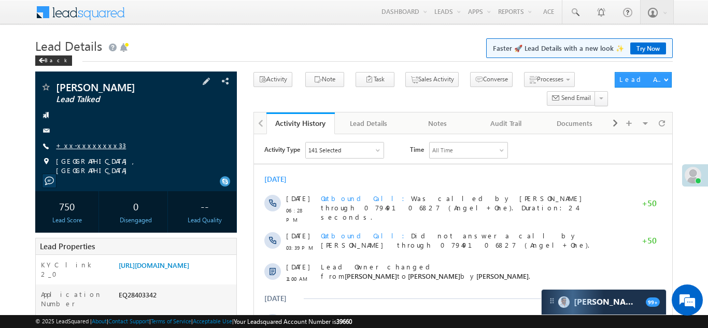
click at [83, 145] on link "+xx-xxxxxxxx33" at bounding box center [91, 145] width 70 height 9
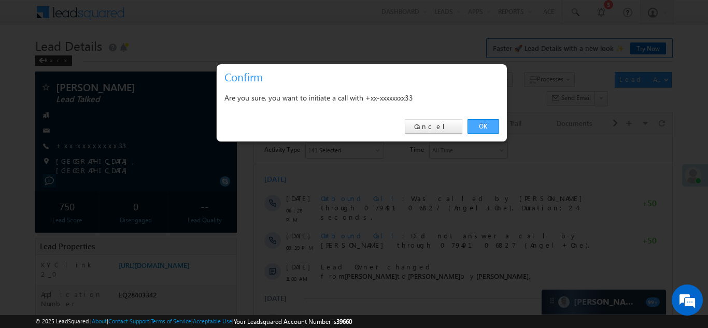
click at [482, 124] on link "OK" at bounding box center [484, 126] width 32 height 15
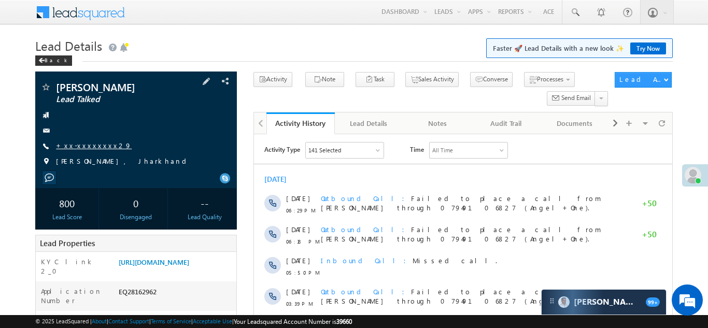
click at [85, 145] on link "+xx-xxxxxxxx29" at bounding box center [94, 145] width 76 height 9
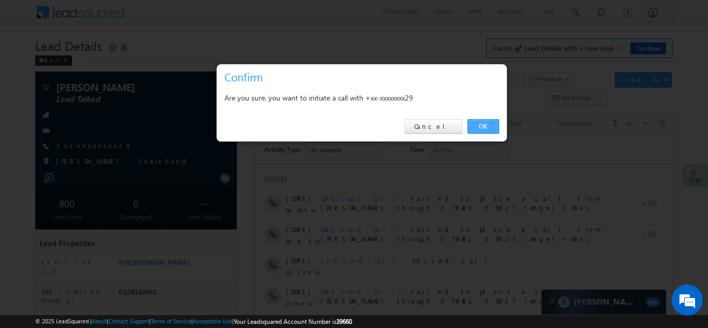
click at [483, 124] on link "OK" at bounding box center [484, 126] width 32 height 15
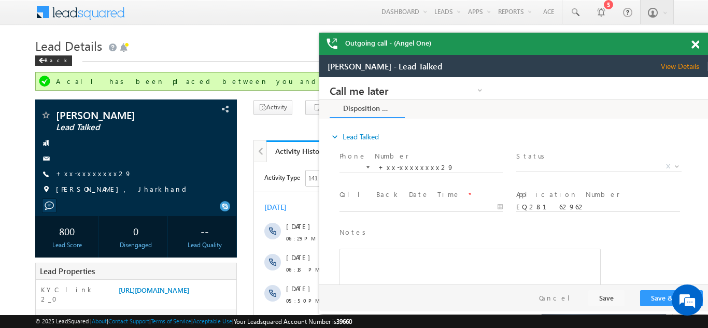
click at [696, 39] on div at bounding box center [701, 43] width 14 height 20
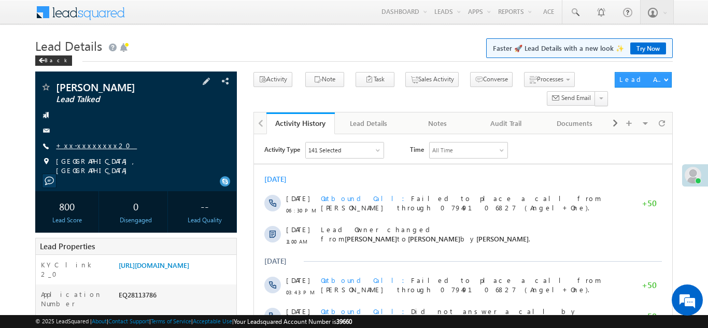
click at [81, 142] on link "+xx-xxxxxxxx20" at bounding box center [96, 145] width 81 height 9
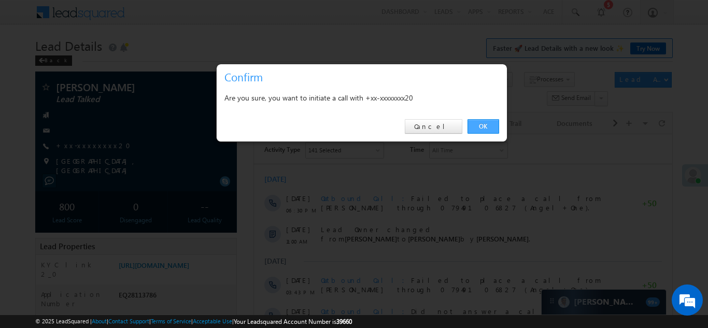
click at [479, 125] on link "OK" at bounding box center [484, 126] width 32 height 15
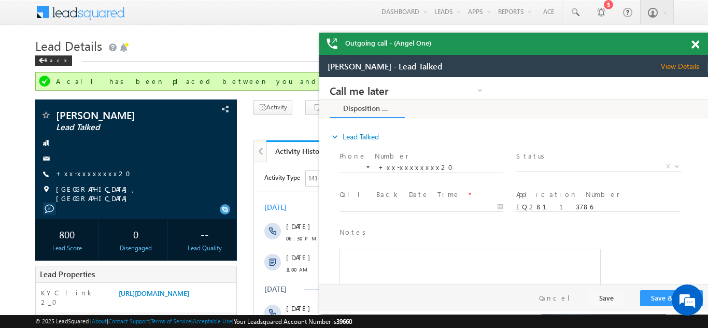
click at [693, 43] on span at bounding box center [696, 44] width 8 height 9
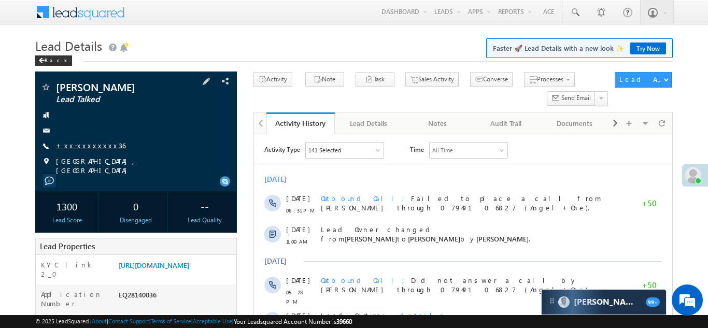
click at [85, 146] on link "+xx-xxxxxxxx36" at bounding box center [90, 145] width 69 height 9
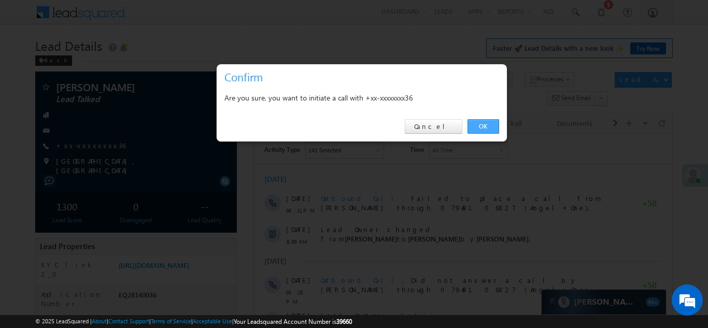
click at [484, 124] on link "OK" at bounding box center [484, 126] width 32 height 15
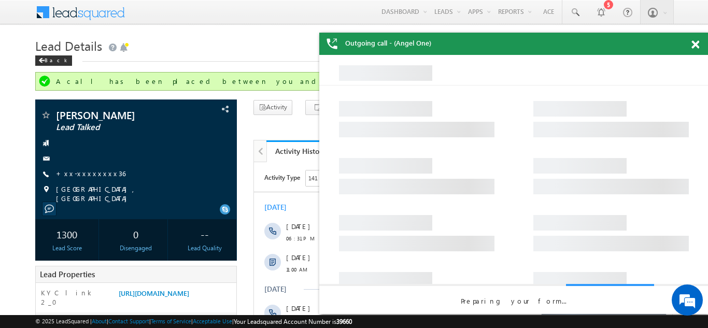
click at [694, 44] on span at bounding box center [696, 44] width 8 height 9
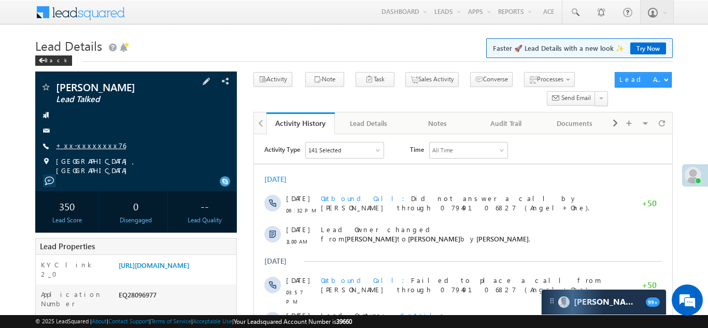
click at [87, 147] on link "+xx-xxxxxxxx76" at bounding box center [91, 145] width 70 height 9
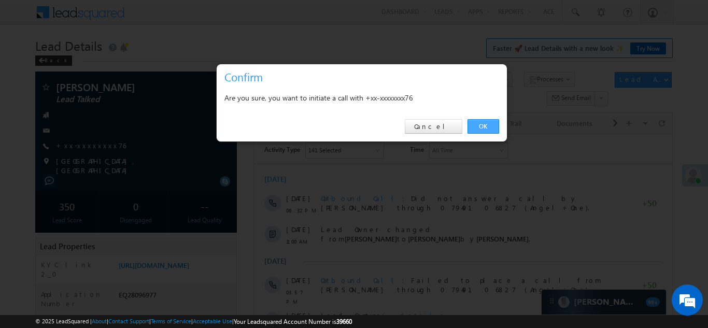
click at [478, 124] on link "OK" at bounding box center [484, 126] width 32 height 15
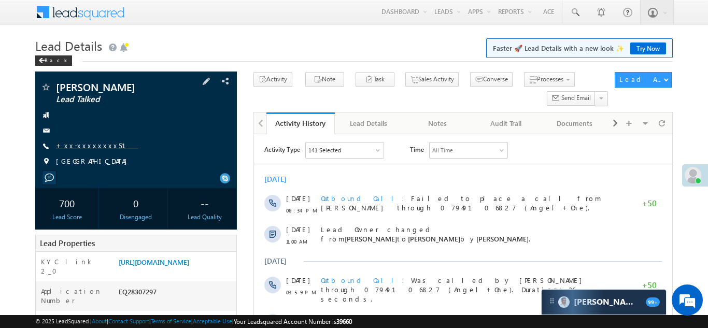
click at [86, 144] on link "+xx-xxxxxxxx51" at bounding box center [97, 145] width 82 height 9
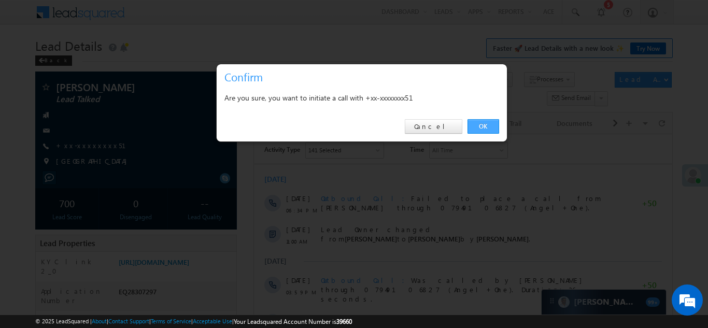
click at [483, 125] on link "OK" at bounding box center [484, 126] width 32 height 15
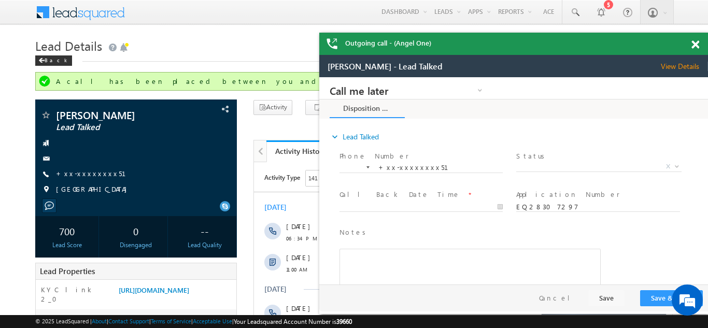
click at [696, 44] on span at bounding box center [696, 44] width 8 height 9
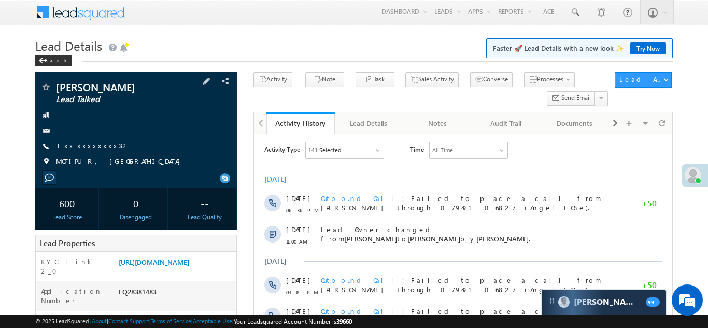
click at [87, 144] on link "+xx-xxxxxxxx32" at bounding box center [93, 145] width 74 height 9
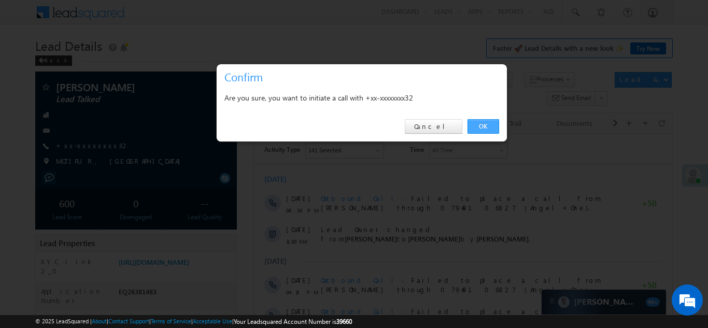
click at [483, 126] on link "OK" at bounding box center [484, 126] width 32 height 15
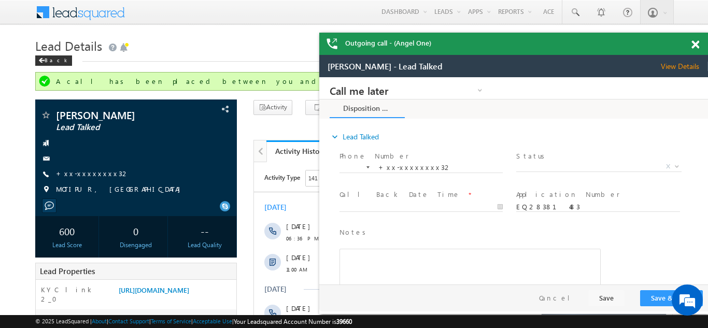
click at [695, 40] on span at bounding box center [696, 44] width 8 height 9
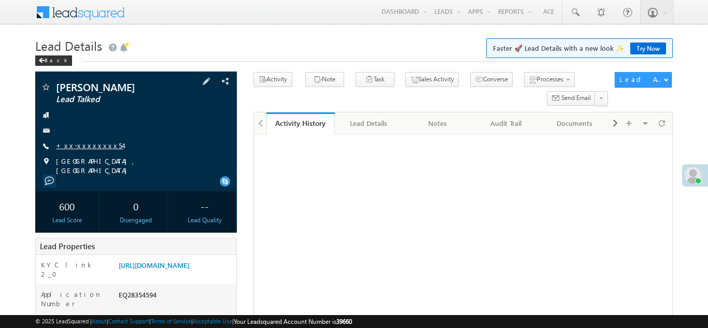
click at [83, 143] on link "+xx-xxxxxxxx54" at bounding box center [89, 145] width 67 height 9
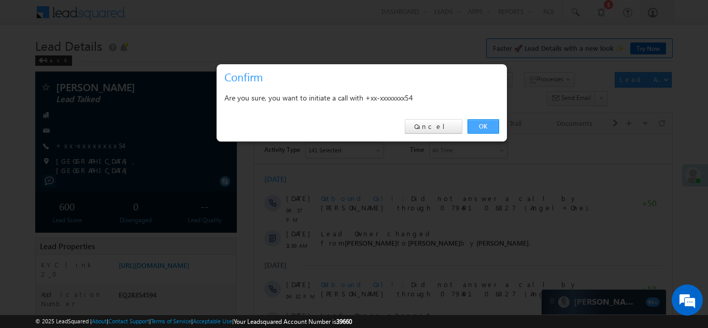
click at [479, 126] on link "OK" at bounding box center [484, 126] width 32 height 15
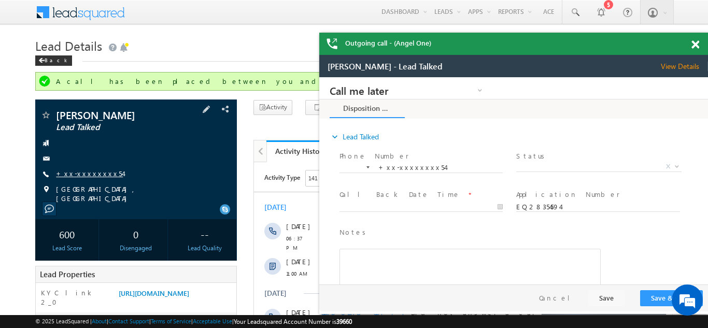
click at [80, 173] on link "+xx-xxxxxxxx54" at bounding box center [89, 173] width 67 height 9
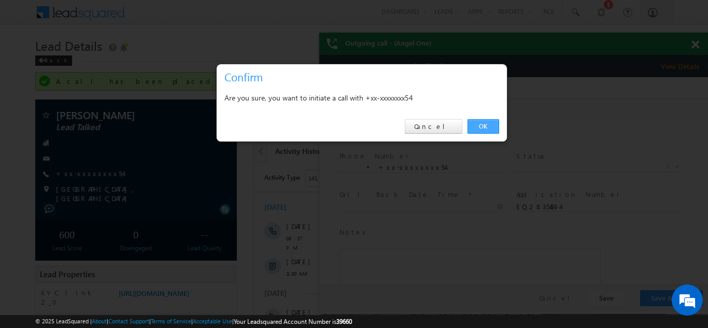
click at [482, 128] on link "OK" at bounding box center [484, 126] width 32 height 15
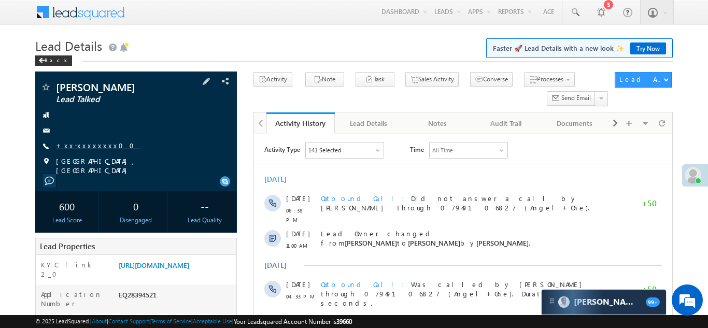
click at [79, 148] on link "+xx-xxxxxxxx00" at bounding box center [98, 145] width 85 height 9
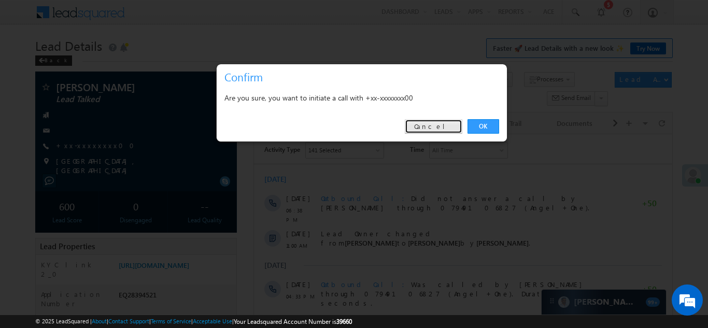
click at [435, 127] on link "Cancel" at bounding box center [434, 126] width 58 height 15
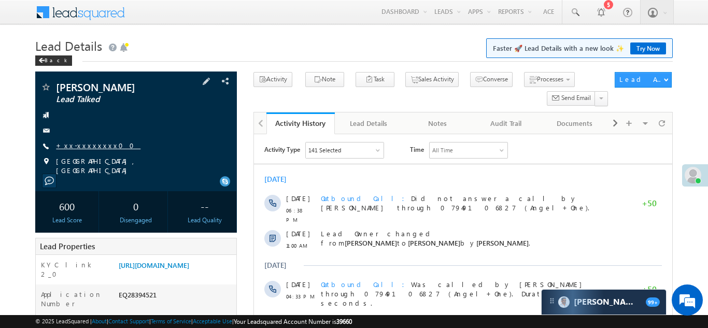
click at [80, 146] on link "+xx-xxxxxxxx00" at bounding box center [98, 145] width 85 height 9
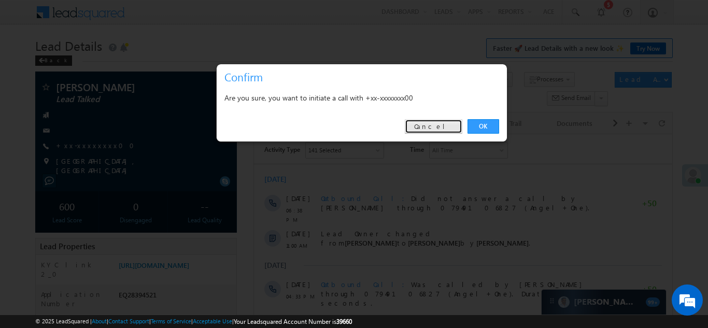
click at [443, 127] on link "Cancel" at bounding box center [434, 126] width 58 height 15
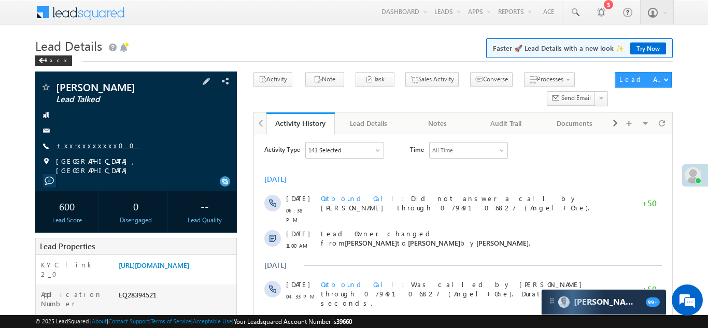
click at [82, 143] on link "+xx-xxxxxxxx00" at bounding box center [98, 145] width 85 height 9
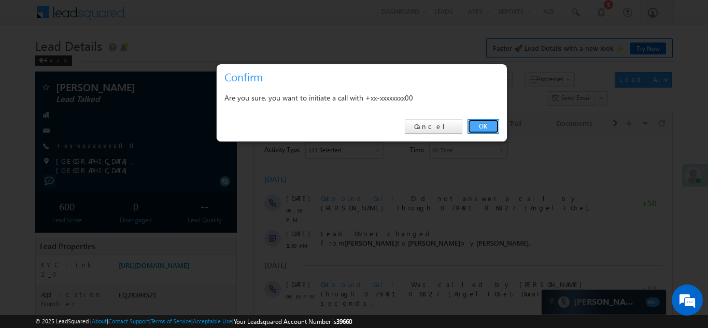
click at [482, 127] on link "OK" at bounding box center [484, 126] width 32 height 15
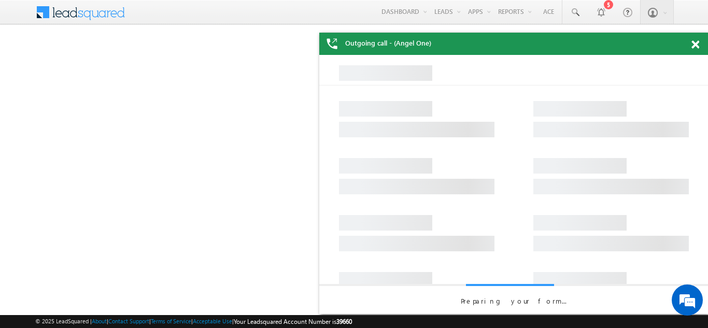
click at [694, 43] on span at bounding box center [696, 44] width 8 height 9
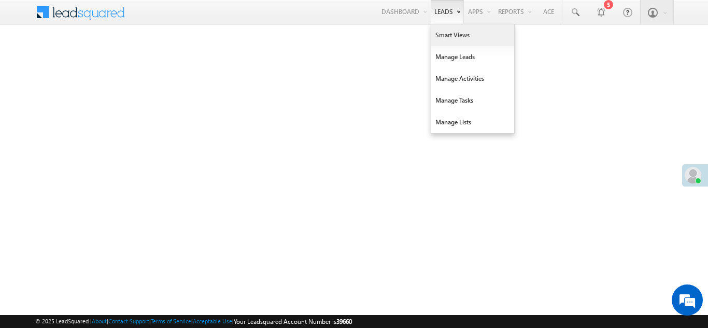
click at [439, 37] on link "Smart Views" at bounding box center [472, 35] width 83 height 22
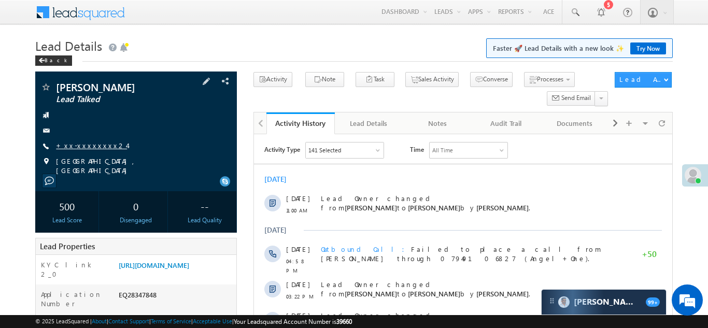
click at [85, 147] on link "+xx-xxxxxxxx24" at bounding box center [91, 145] width 71 height 9
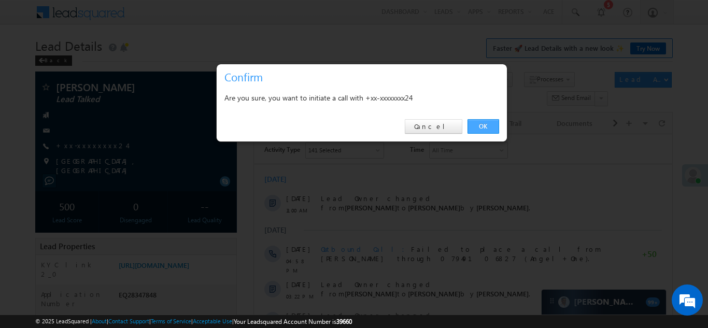
click at [477, 126] on link "OK" at bounding box center [484, 126] width 32 height 15
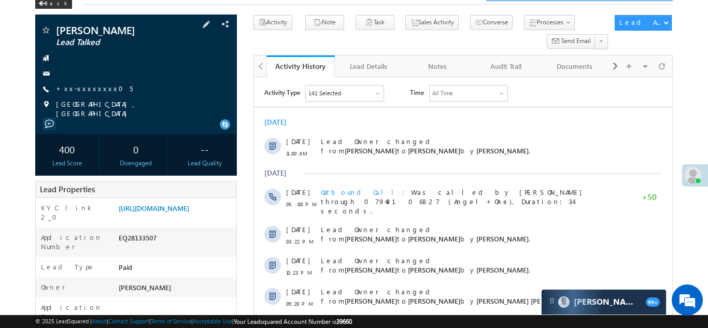
scroll to position [65, 0]
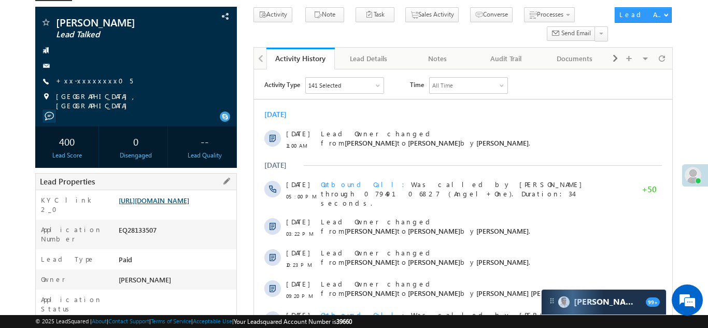
click at [174, 205] on link "[URL][DOMAIN_NAME]" at bounding box center [154, 200] width 71 height 9
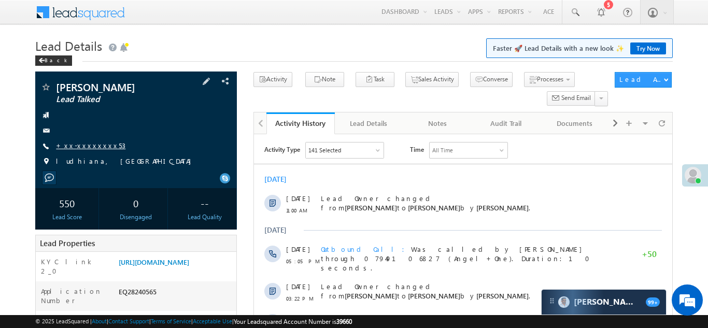
click at [81, 145] on link "+xx-xxxxxxxx53" at bounding box center [90, 145] width 69 height 9
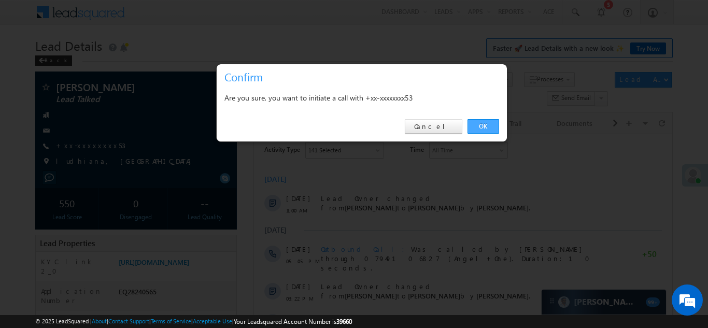
click at [483, 126] on link "OK" at bounding box center [484, 126] width 32 height 15
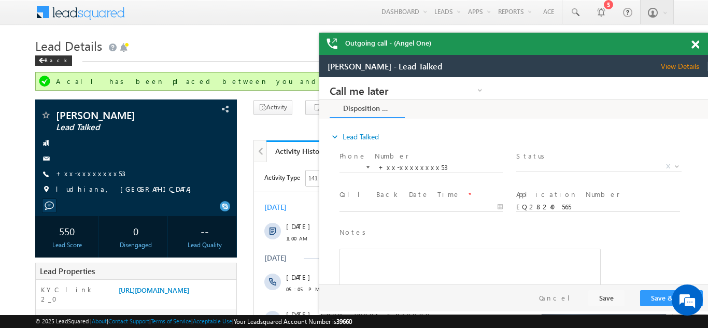
click at [695, 46] on span at bounding box center [696, 44] width 8 height 9
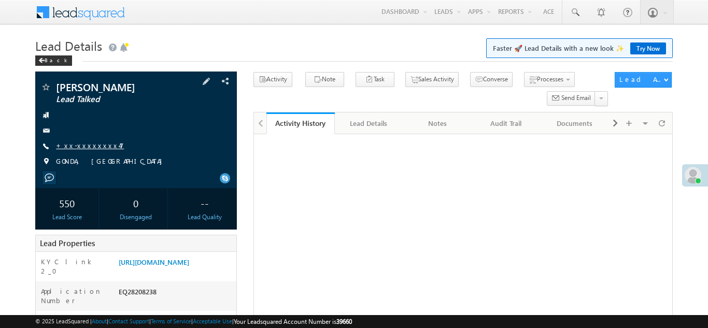
click at [81, 145] on link "+xx-xxxxxxxx47" at bounding box center [90, 145] width 68 height 9
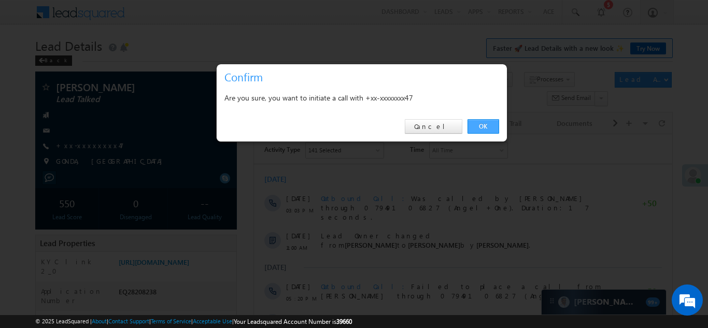
click at [478, 125] on link "OK" at bounding box center [484, 126] width 32 height 15
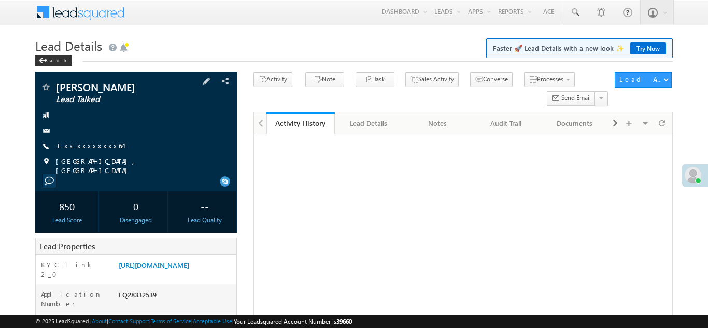
click at [86, 145] on link "+xx-xxxxxxxx64" at bounding box center [89, 145] width 67 height 9
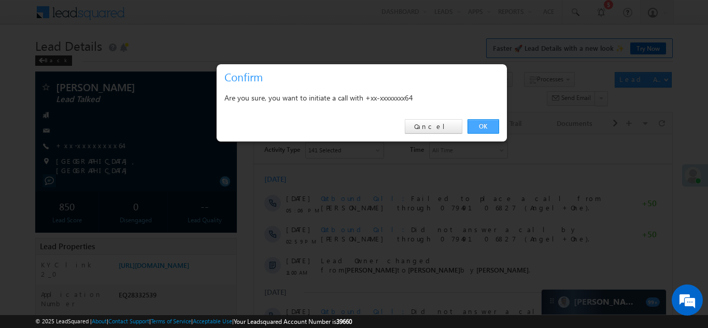
click at [477, 125] on link "OK" at bounding box center [484, 126] width 32 height 15
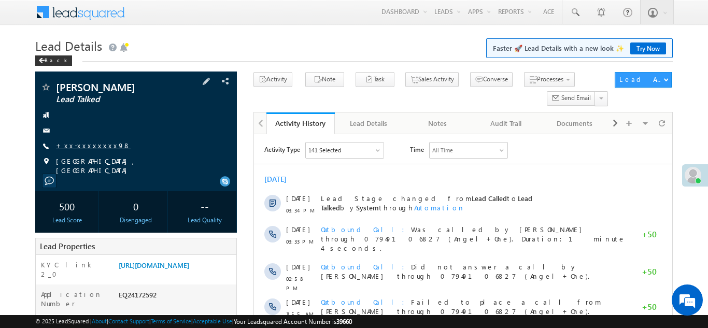
click at [89, 145] on link "+xx-xxxxxxxx98" at bounding box center [93, 145] width 75 height 9
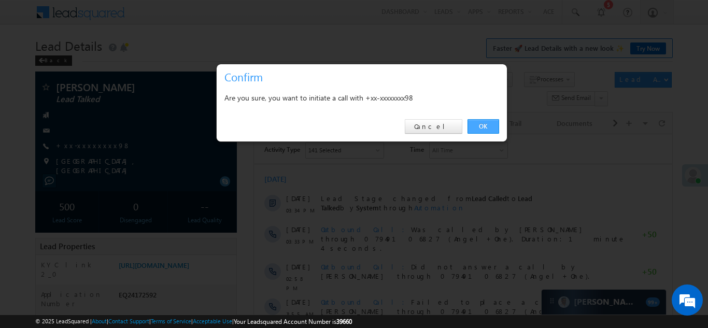
click at [480, 124] on link "OK" at bounding box center [484, 126] width 32 height 15
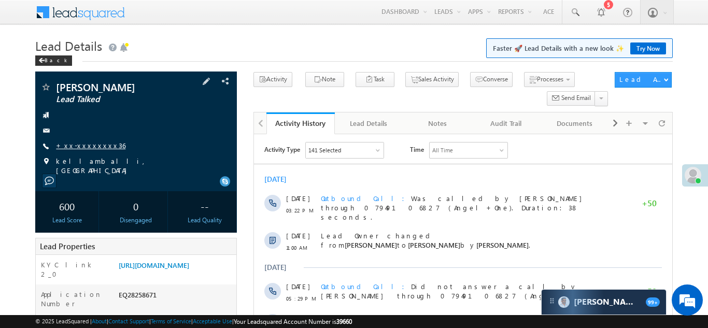
click at [91, 146] on link "+xx-xxxxxxxx36" at bounding box center [90, 145] width 69 height 9
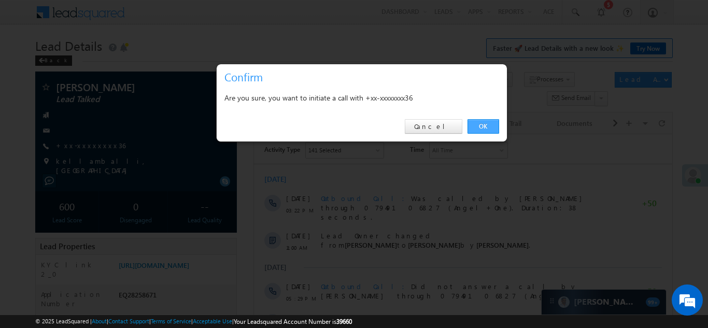
click at [483, 127] on link "OK" at bounding box center [484, 126] width 32 height 15
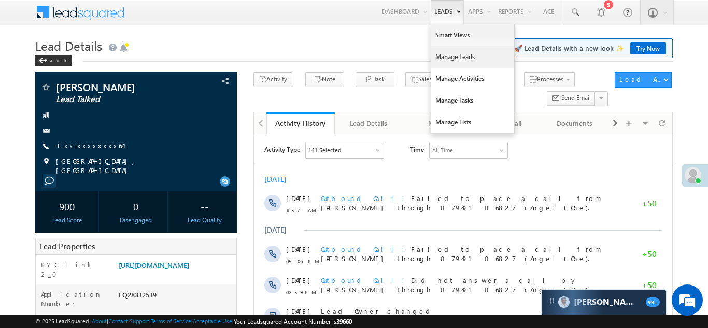
click at [442, 66] on link "Manage Leads" at bounding box center [472, 57] width 83 height 22
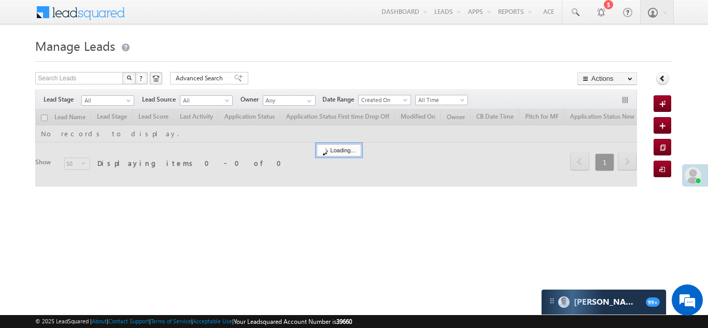
click at [387, 222] on div "Manage Leads Quick Add Lead Search Leads X ? 0 results found Advanced Search Ad…" at bounding box center [353, 164] width 637 height 259
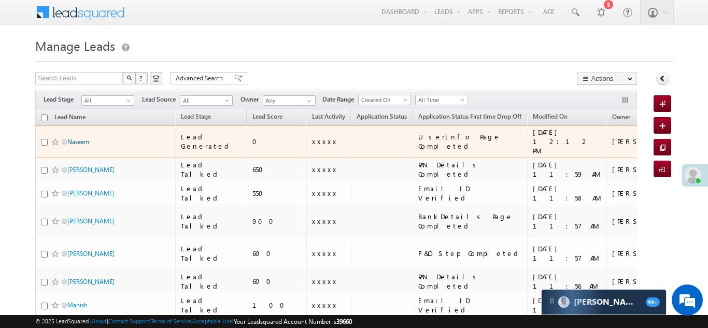
click at [79, 138] on link "Naseem" at bounding box center [78, 142] width 22 height 8
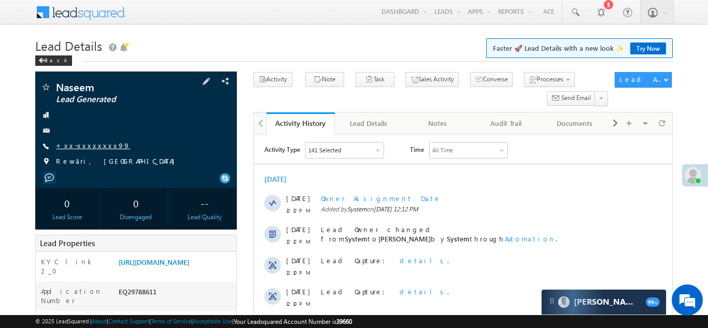
click at [86, 143] on link "+xx-xxxxxxxx99" at bounding box center [93, 145] width 74 height 9
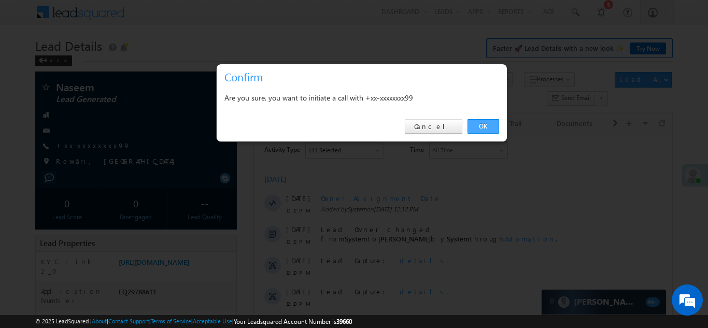
click at [478, 127] on link "OK" at bounding box center [484, 126] width 32 height 15
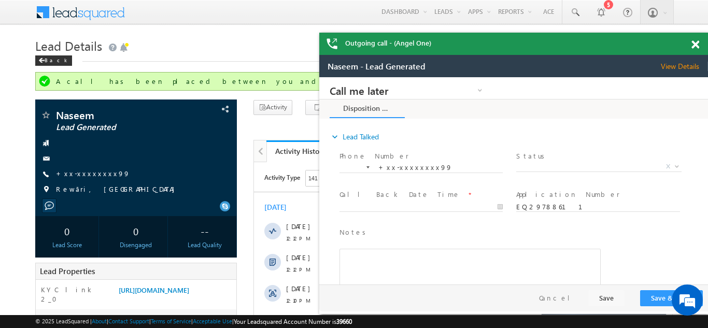
click at [696, 41] on div "Outgoing call - (Angel One)" at bounding box center [513, 44] width 389 height 22
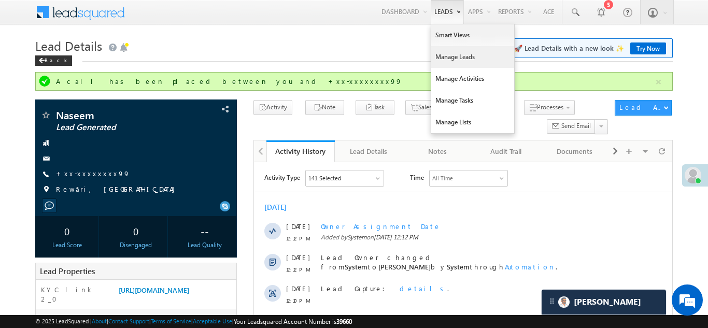
click at [440, 61] on link "Manage Leads" at bounding box center [472, 57] width 83 height 22
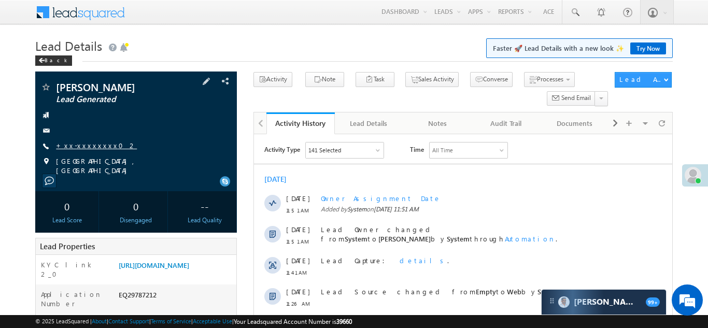
click at [87, 145] on link "+xx-xxxxxxxx02" at bounding box center [96, 145] width 81 height 9
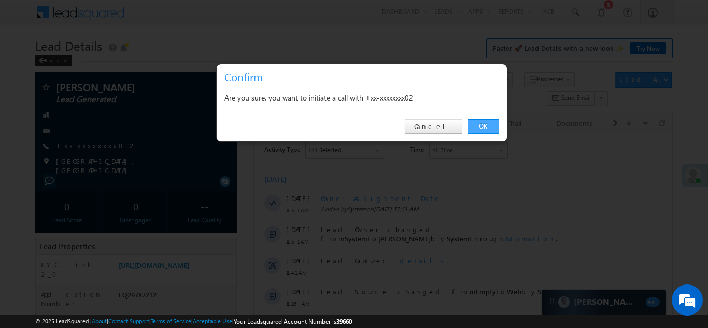
click at [483, 125] on link "OK" at bounding box center [484, 126] width 32 height 15
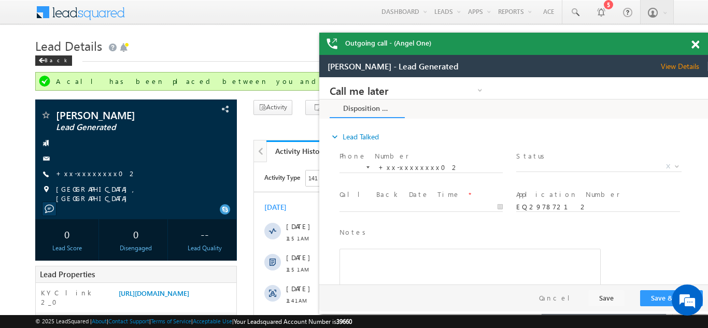
click at [696, 44] on span at bounding box center [696, 44] width 8 height 9
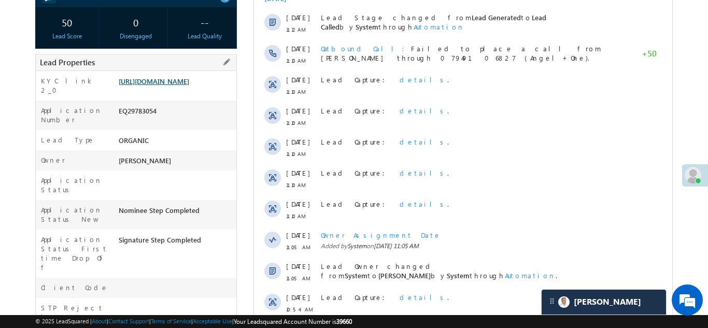
scroll to position [126, 0]
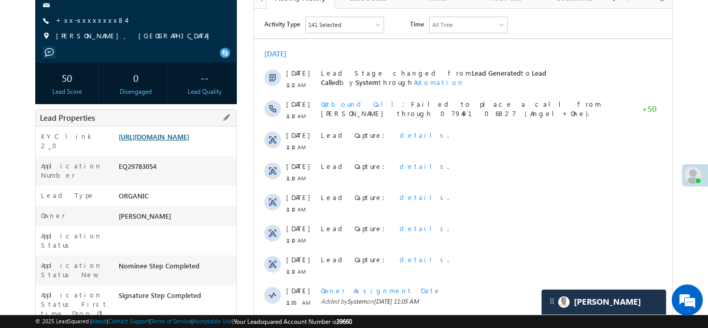
click at [175, 141] on link "https://angelbroking1-pk3em7sa.customui-test.leadsquared.com?leadId=7205e459-e2…" at bounding box center [154, 136] width 71 height 9
click at [177, 141] on link "https://angelbroking1-pk3em7sa.customui-test.leadsquared.com?leadId=7205e459-e2…" at bounding box center [154, 136] width 71 height 9
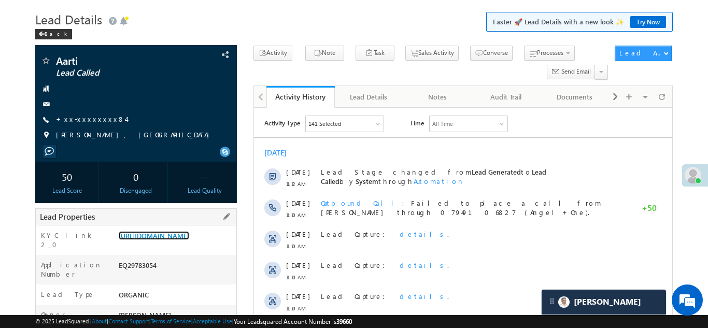
scroll to position [0, 0]
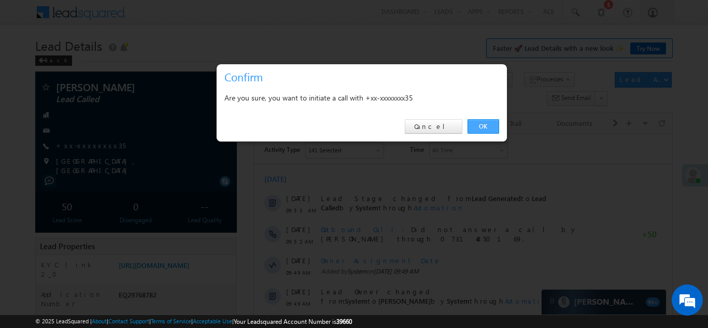
click at [478, 126] on link "OK" at bounding box center [484, 126] width 32 height 15
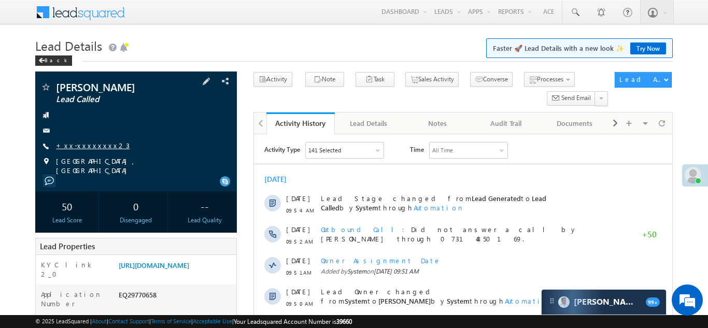
click at [81, 145] on link "+xx-xxxxxxxx23" at bounding box center [93, 145] width 74 height 9
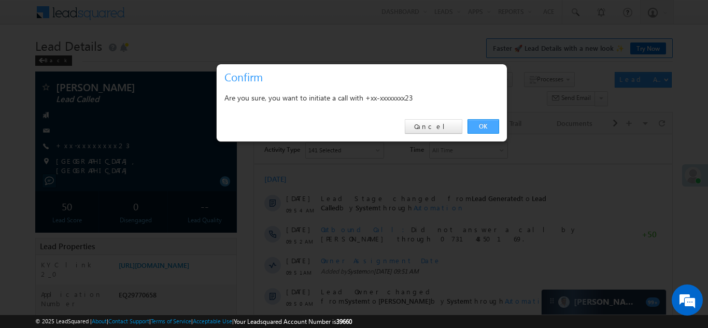
click at [481, 124] on link "OK" at bounding box center [484, 126] width 32 height 15
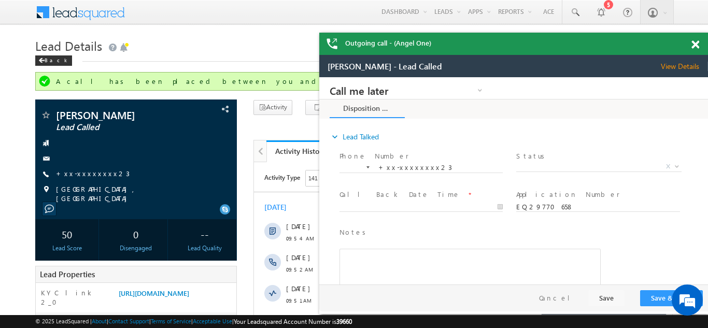
click at [694, 43] on span at bounding box center [696, 44] width 8 height 9
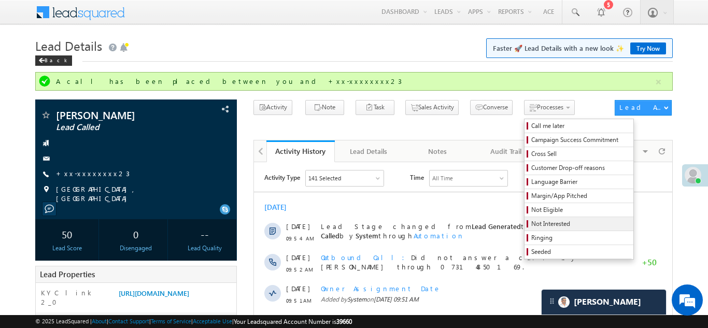
click at [532, 225] on span "Not Interested" at bounding box center [581, 223] width 99 height 9
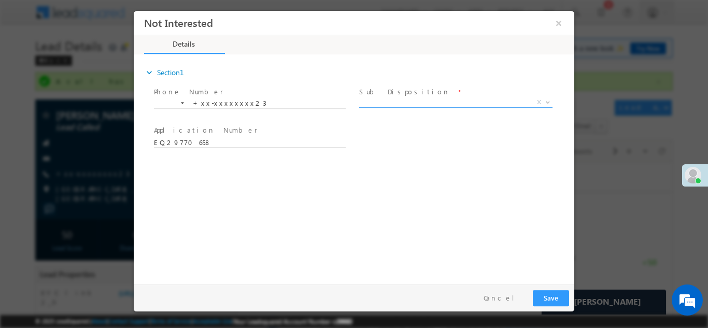
click at [411, 104] on span "X" at bounding box center [455, 102] width 193 height 10
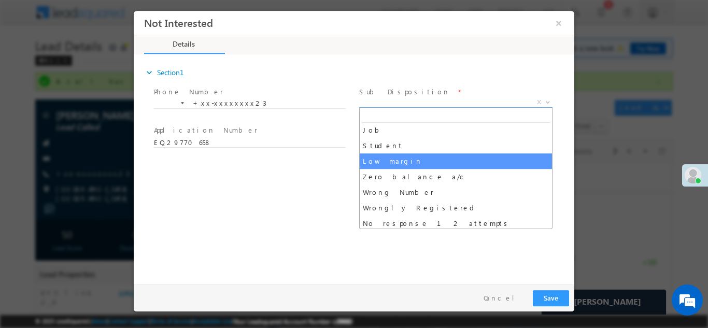
scroll to position [50, 0]
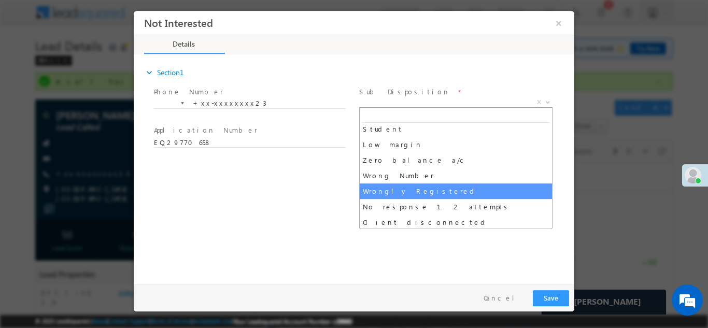
select select "Wrongly Registered"
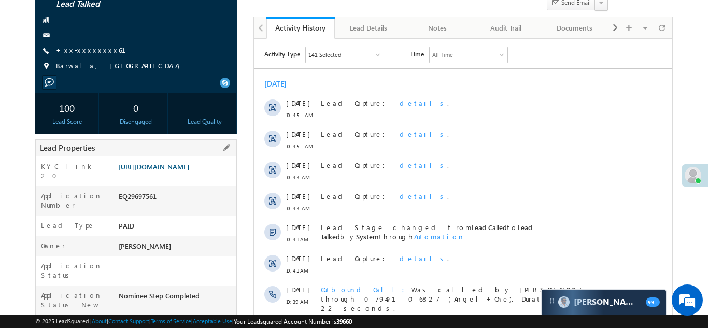
click at [180, 170] on link "https://angelbroking1-pk3em7sa.customui-test.leadsquared.com?leadId=f2d6d8ea-d5…" at bounding box center [154, 166] width 71 height 9
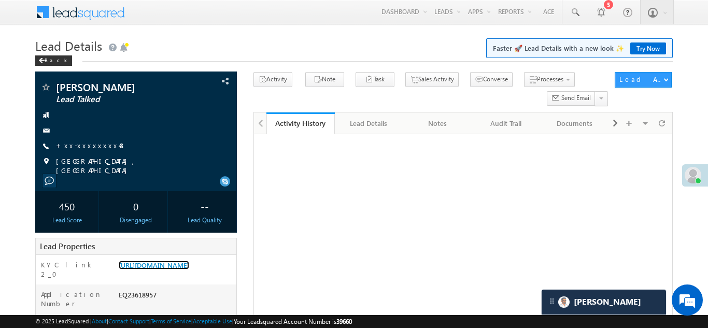
click at [171, 261] on link "[URL][DOMAIN_NAME]" at bounding box center [154, 265] width 71 height 9
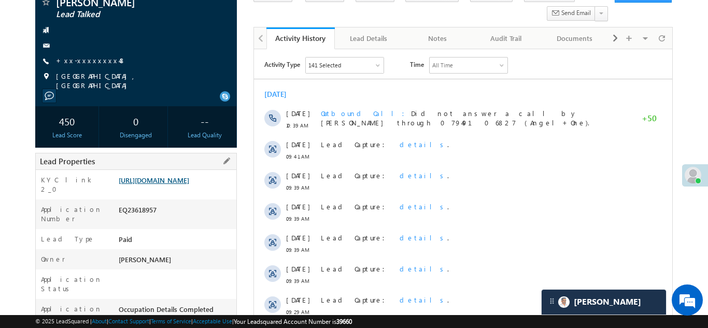
click at [169, 185] on link "https://angelbroking1-pk3em7sa.customui-test.leadsquared.com?leadId=1132ec7f-15…" at bounding box center [154, 180] width 71 height 9
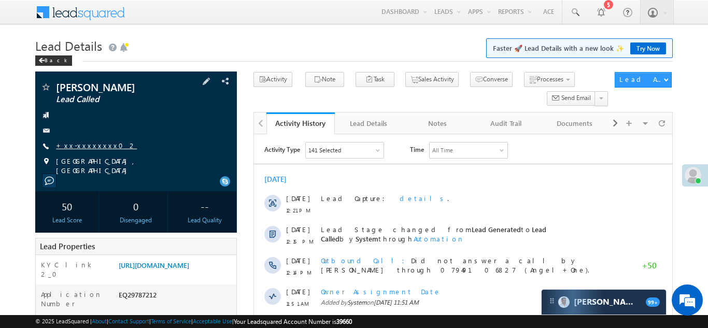
click at [86, 147] on link "+xx-xxxxxxxx02" at bounding box center [96, 145] width 81 height 9
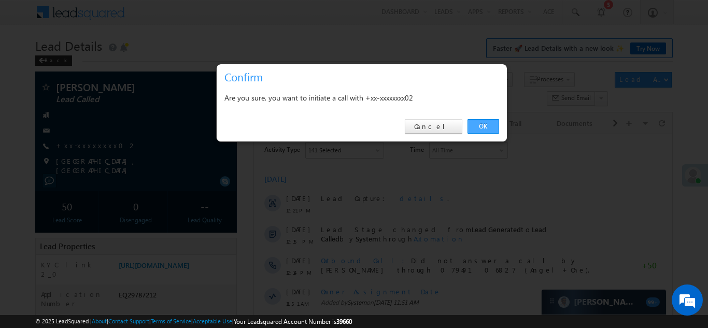
click at [483, 128] on link "OK" at bounding box center [484, 126] width 32 height 15
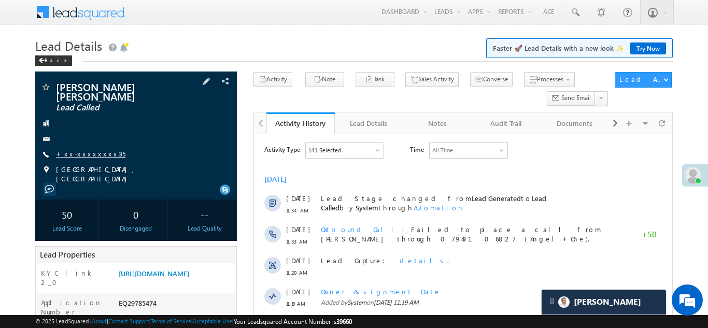
click at [90, 155] on link "+xx-xxxxxxxx35" at bounding box center [90, 153] width 69 height 9
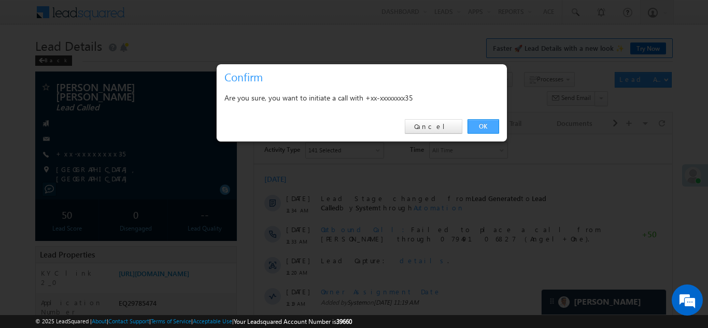
click at [480, 124] on link "OK" at bounding box center [484, 126] width 32 height 15
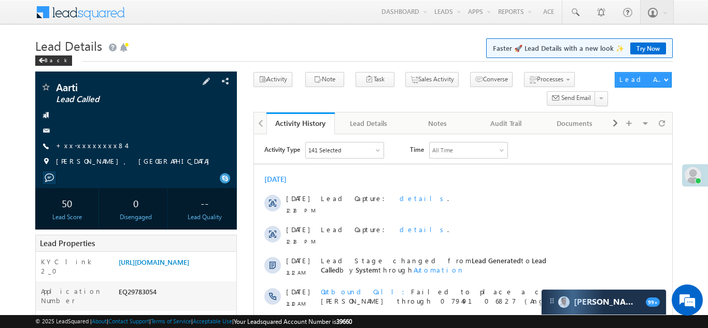
click at [88, 150] on span "+xx-xxxxxxxx84" at bounding box center [91, 146] width 70 height 10
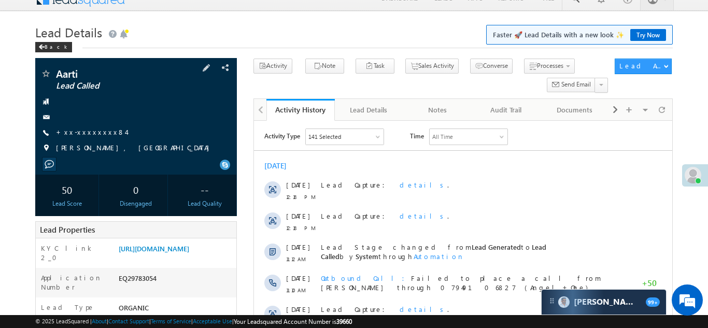
scroll to position [10, 0]
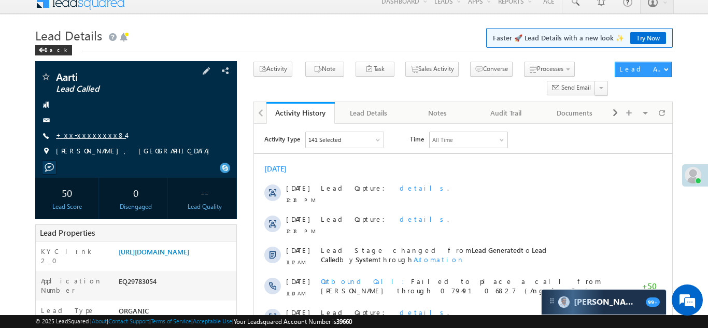
click at [76, 134] on link "+xx-xxxxxxxx84" at bounding box center [91, 135] width 70 height 9
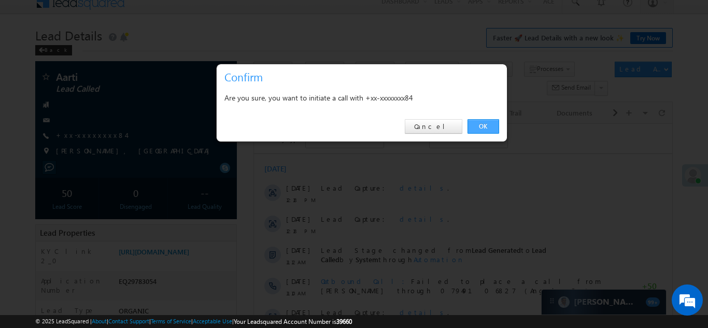
click at [480, 122] on link "OK" at bounding box center [484, 126] width 32 height 15
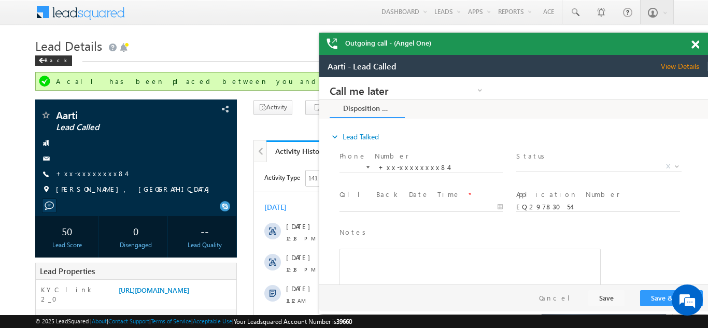
scroll to position [0, 0]
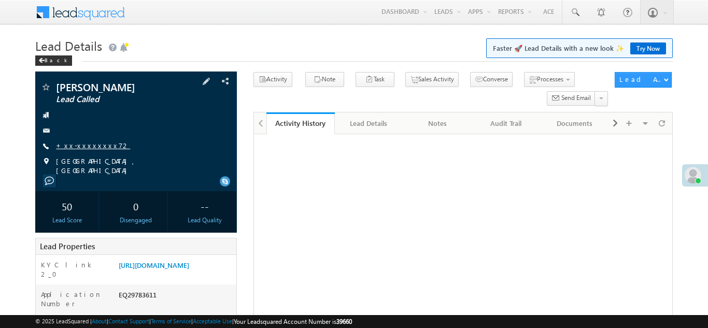
click at [87, 145] on link "+xx-xxxxxxxx72" at bounding box center [93, 145] width 74 height 9
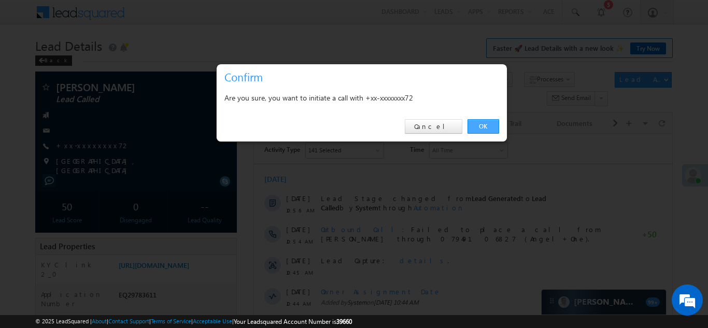
click at [482, 128] on link "OK" at bounding box center [484, 126] width 32 height 15
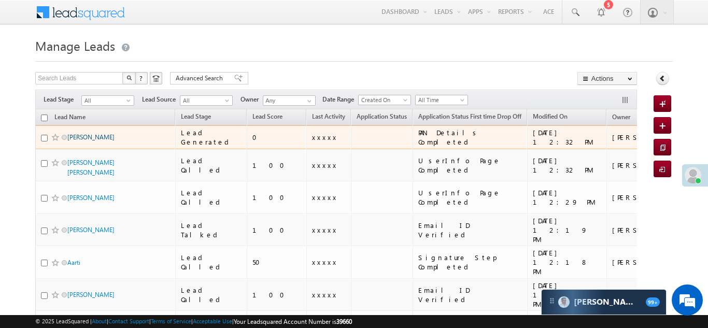
click at [76, 136] on link "[PERSON_NAME]" at bounding box center [90, 137] width 47 height 8
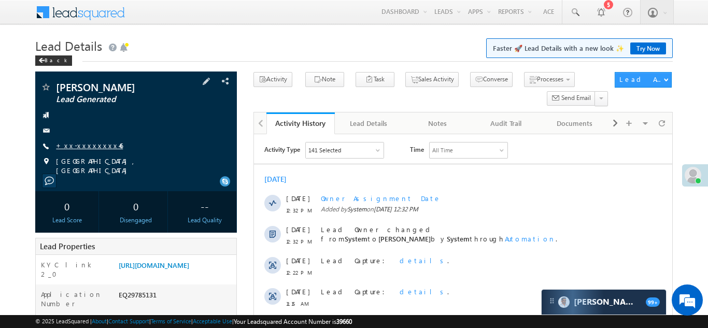
click at [81, 142] on link "+xx-xxxxxxxx46" at bounding box center [89, 145] width 67 height 9
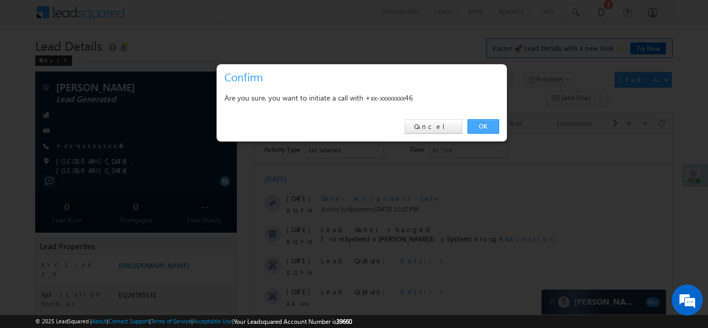
click at [481, 126] on link "OK" at bounding box center [484, 126] width 32 height 15
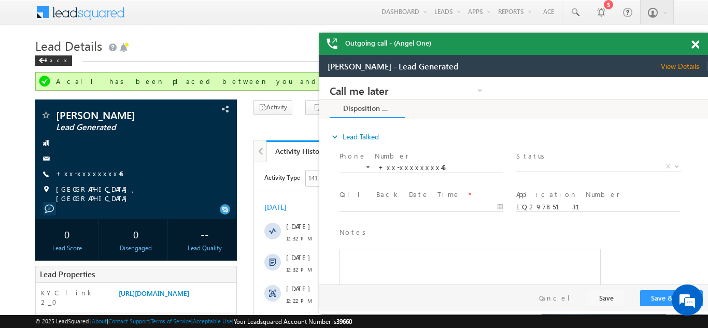
click at [695, 44] on span at bounding box center [696, 44] width 8 height 9
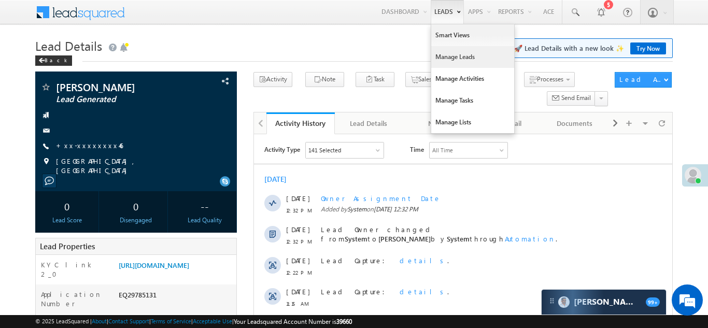
click at [442, 58] on link "Manage Leads" at bounding box center [472, 57] width 83 height 22
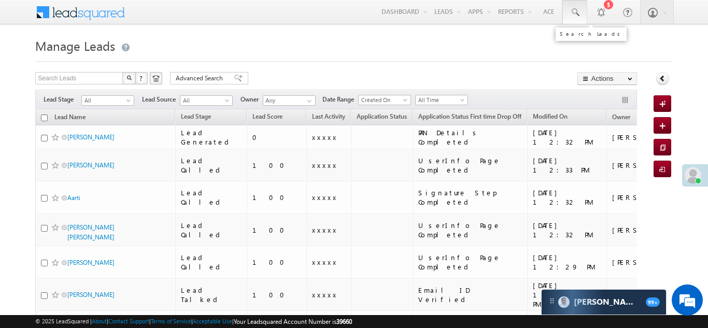
click at [575, 12] on span at bounding box center [575, 12] width 10 height 10
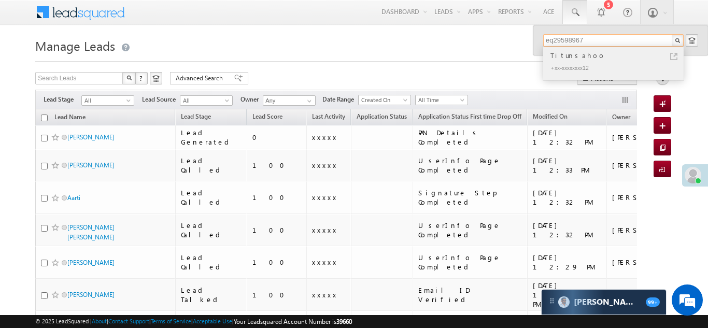
type input "eq29598967"
click at [577, 62] on div "+xx-xxxxxxxx12" at bounding box center [618, 67] width 139 height 12
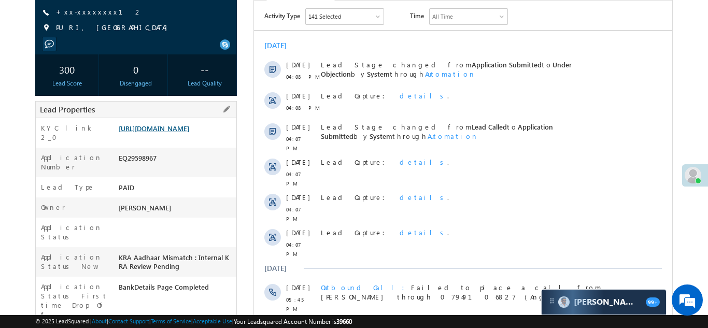
click at [171, 133] on link "https://angelbroking1-pk3em7sa.customui-test.leadsquared.com?leadId=503d4e2e-b5…" at bounding box center [154, 128] width 71 height 9
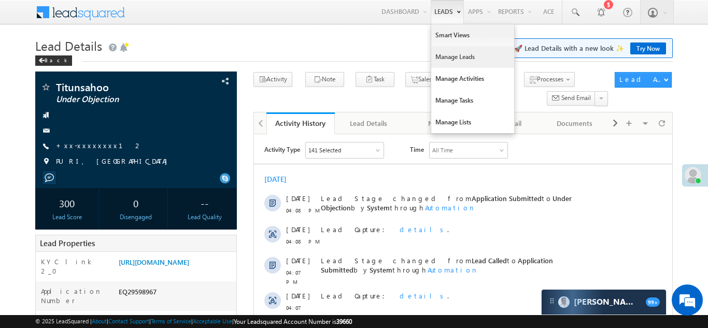
click at [448, 54] on link "Manage Leads" at bounding box center [472, 57] width 83 height 22
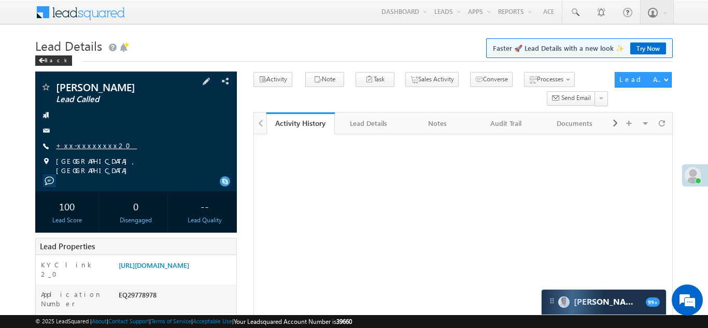
click at [79, 147] on link "+xx-xxxxxxxx20" at bounding box center [96, 145] width 81 height 9
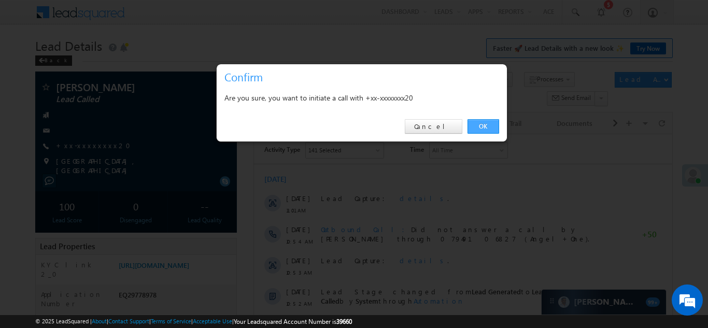
click at [487, 127] on link "OK" at bounding box center [484, 126] width 32 height 15
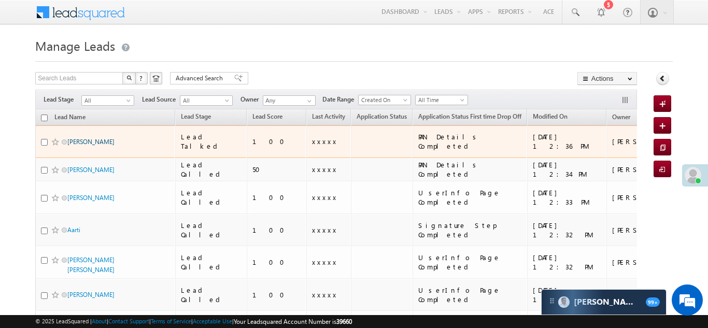
click at [79, 138] on link "Rahul hooda" at bounding box center [90, 142] width 47 height 8
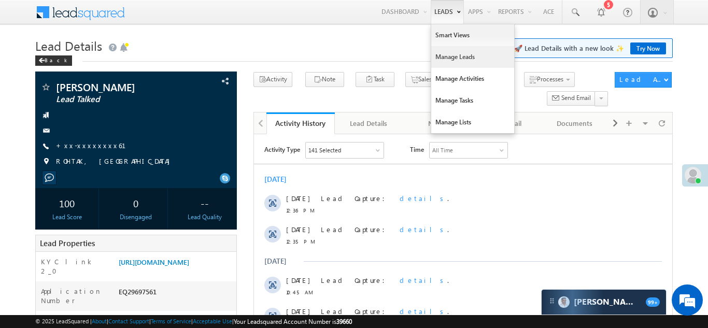
click at [442, 57] on link "Manage Leads" at bounding box center [472, 57] width 83 height 22
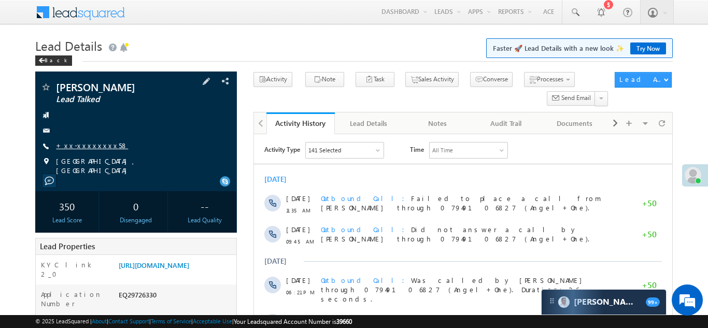
click at [89, 143] on link "+xx-xxxxxxxx58" at bounding box center [92, 145] width 72 height 9
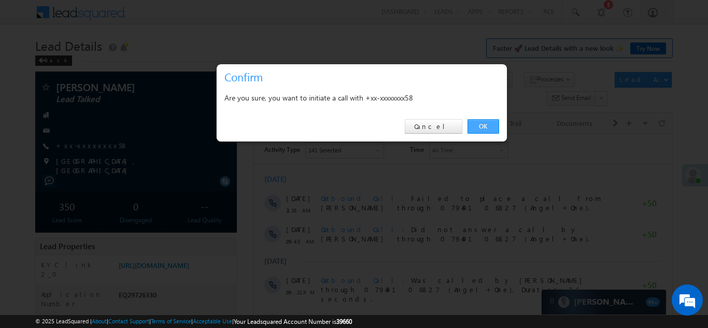
click at [481, 128] on link "OK" at bounding box center [484, 126] width 32 height 15
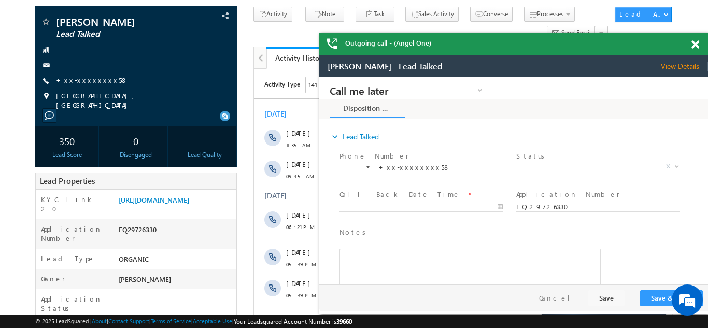
scroll to position [177, 0]
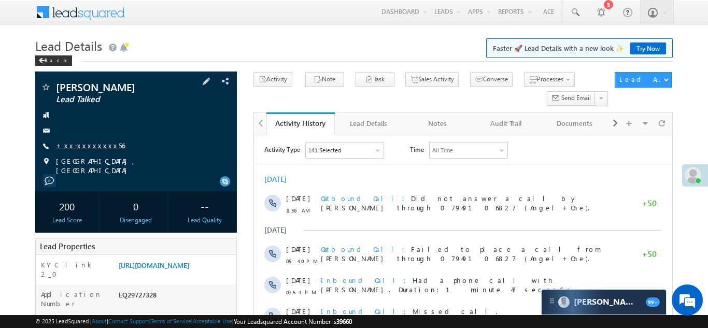
click at [87, 146] on link "+xx-xxxxxxxx56" at bounding box center [90, 145] width 69 height 9
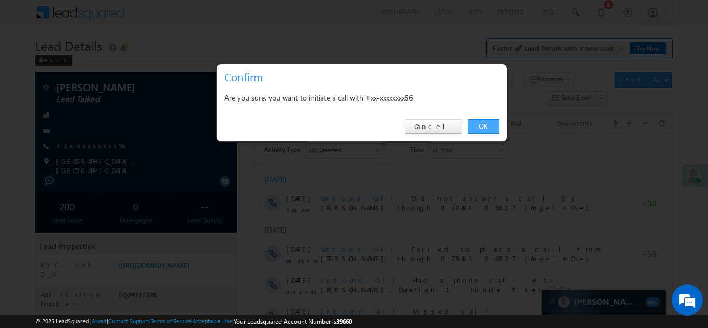
click at [483, 128] on link "OK" at bounding box center [484, 126] width 32 height 15
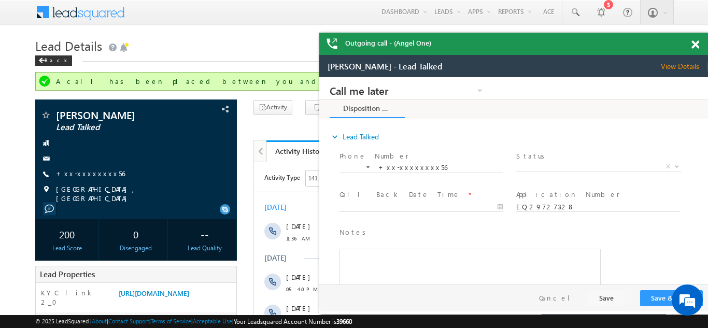
click at [694, 47] on span at bounding box center [696, 44] width 8 height 9
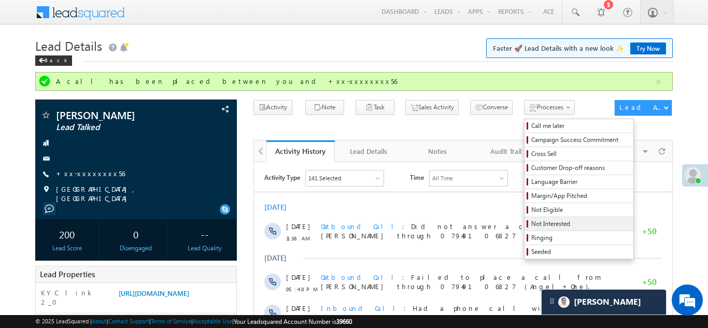
click at [532, 225] on span "Not Interested" at bounding box center [581, 223] width 99 height 9
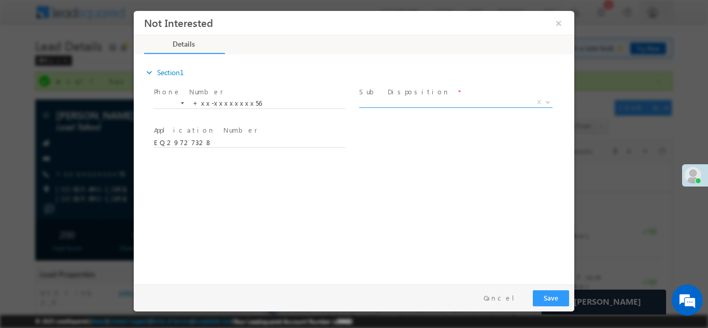
click at [398, 101] on span "X" at bounding box center [455, 102] width 193 height 10
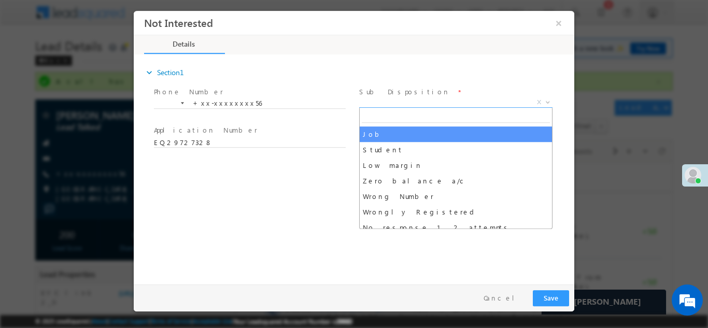
scroll to position [53, 0]
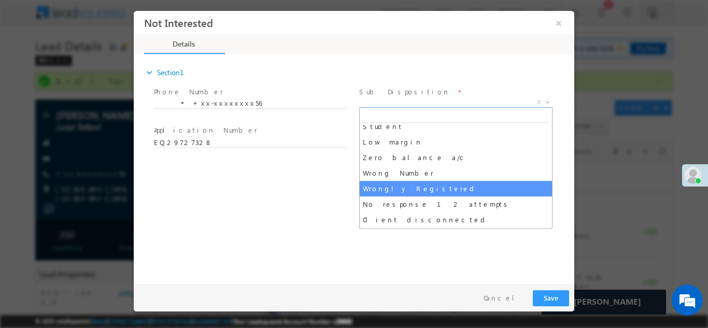
select select "Wrongly Registered"
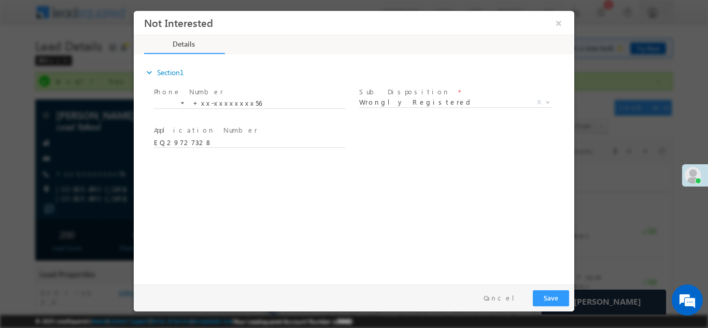
click at [442, 251] on div "expand_more Section1 Phone Number *" at bounding box center [357, 167] width 436 height 224
click at [546, 295] on button "Save" at bounding box center [551, 298] width 36 height 16
